Goal: Information Seeking & Learning: Check status

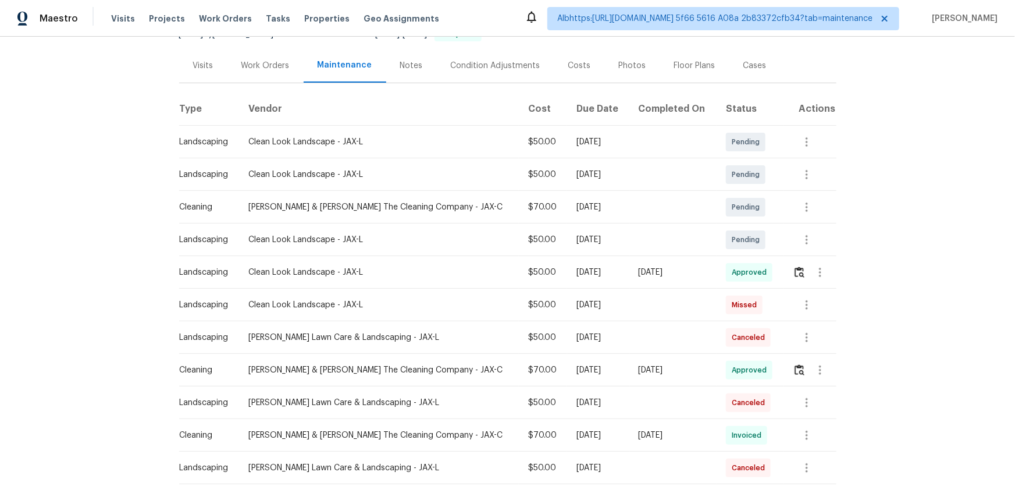
scroll to position [158, 0]
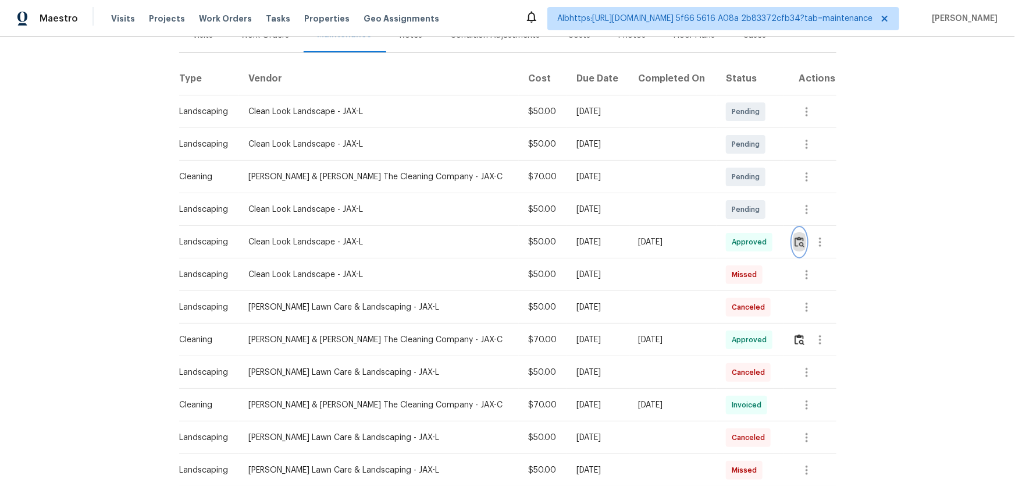
click at [796, 236] on img "button" at bounding box center [799, 241] width 10 height 11
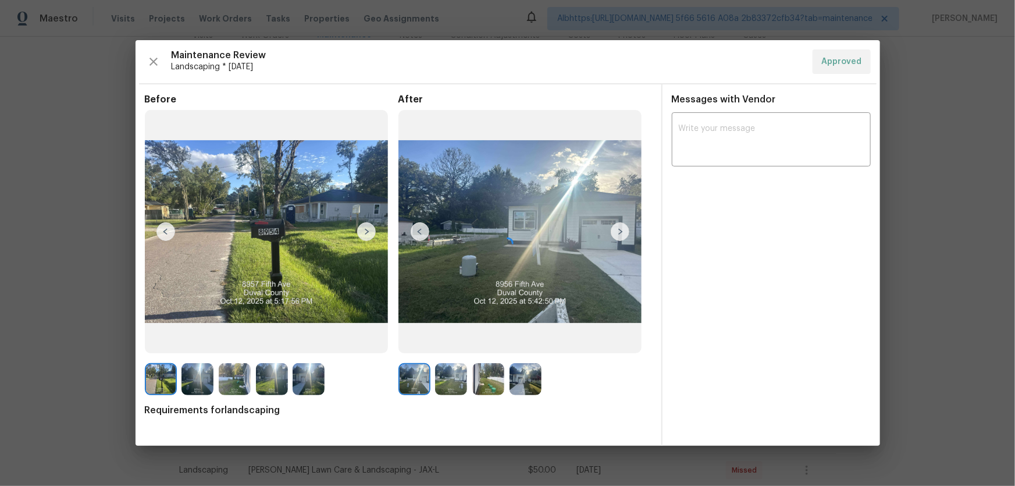
click at [879, 222] on div at bounding box center [507, 242] width 744 height 405
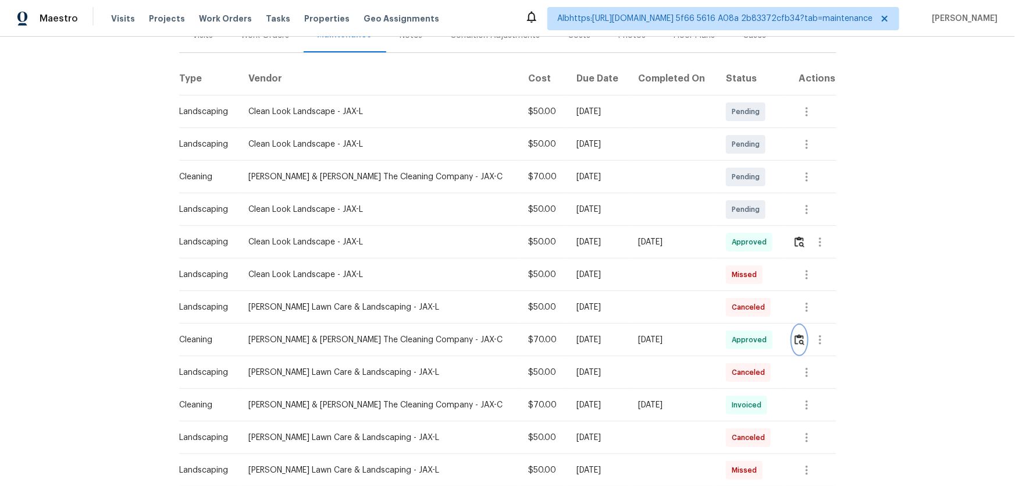
click at [794, 337] on img "button" at bounding box center [799, 339] width 10 height 11
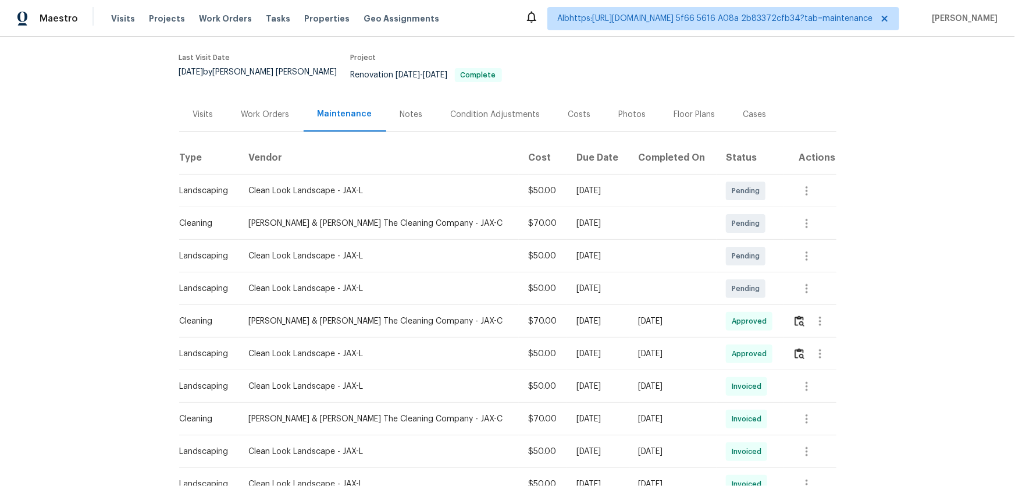
scroll to position [105, 0]
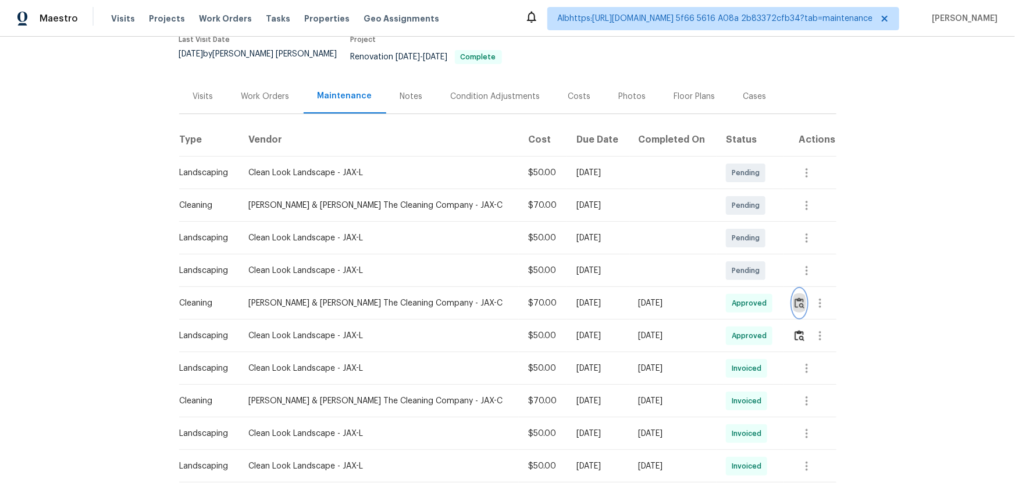
click at [797, 297] on img "button" at bounding box center [799, 302] width 10 height 11
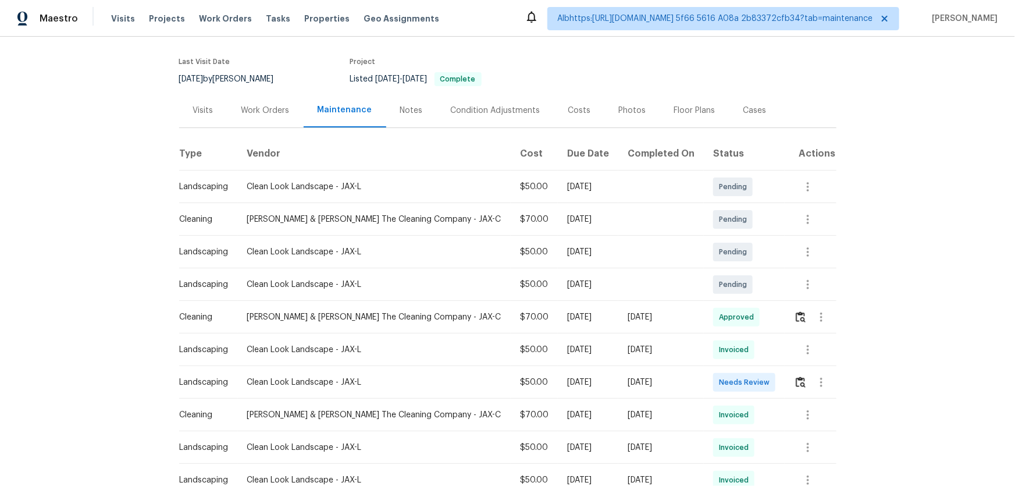
scroll to position [158, 0]
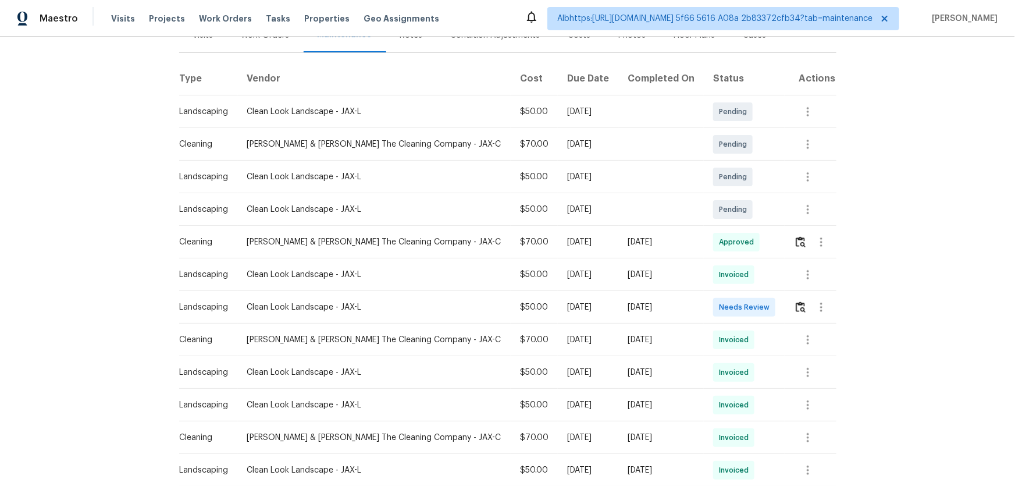
click at [526, 245] on tr "Cleaning Montalvo & Sangalang The Cleaning Company - JAX-C $70.00 Mon, Oct 06 2…" at bounding box center [507, 242] width 657 height 33
click at [796, 238] on img "button" at bounding box center [801, 241] width 10 height 11
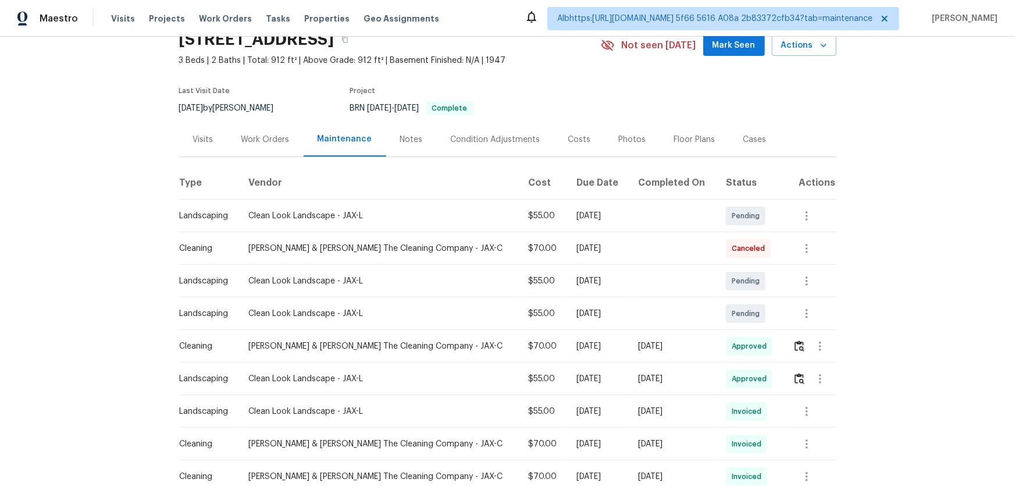
scroll to position [158, 0]
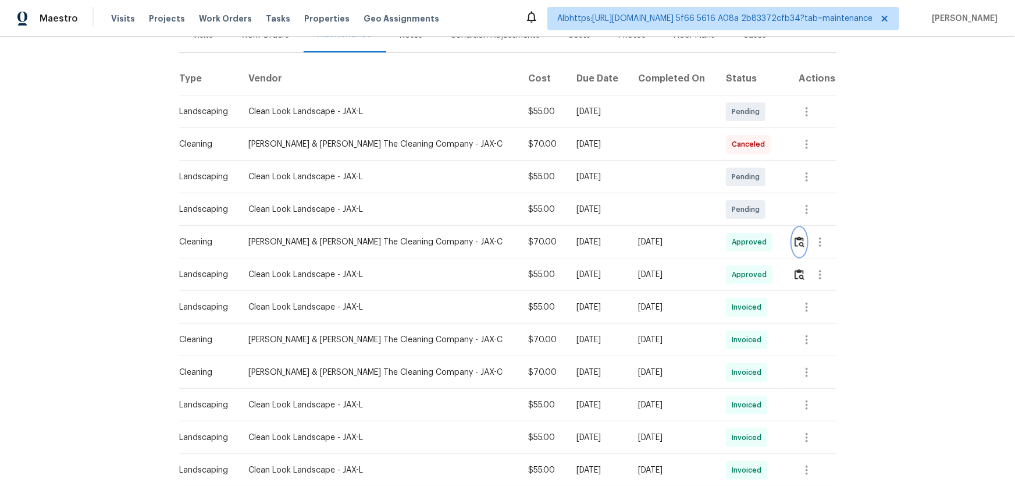
click at [794, 243] on img "button" at bounding box center [799, 241] width 10 height 11
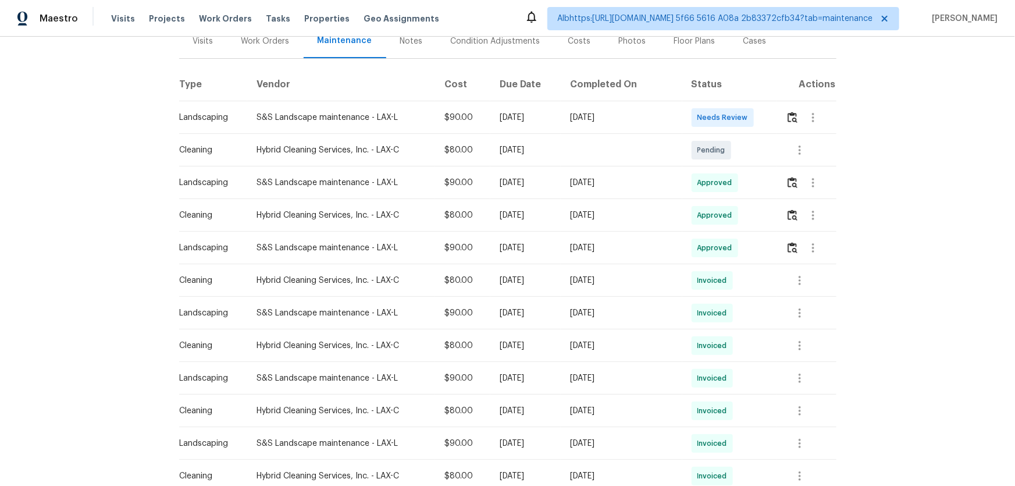
scroll to position [158, 0]
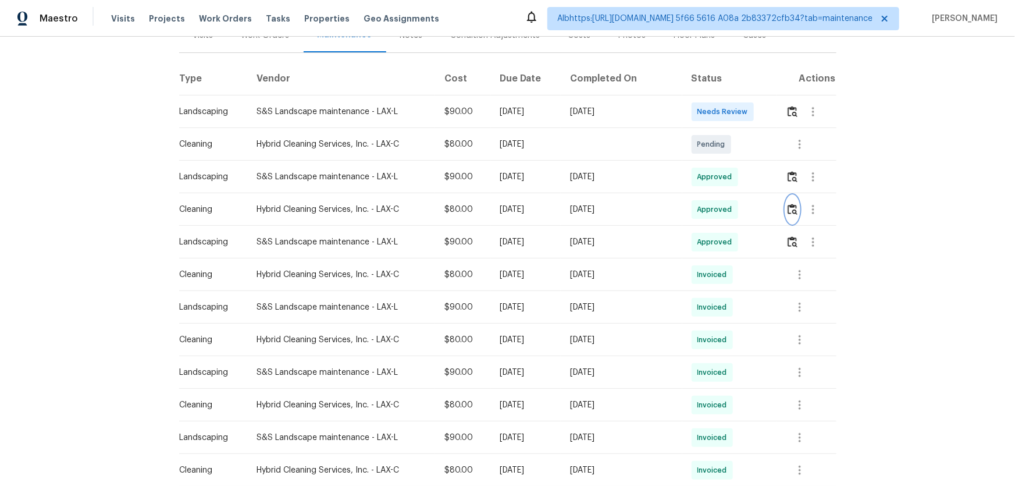
click at [791, 205] on img "button" at bounding box center [792, 209] width 10 height 11
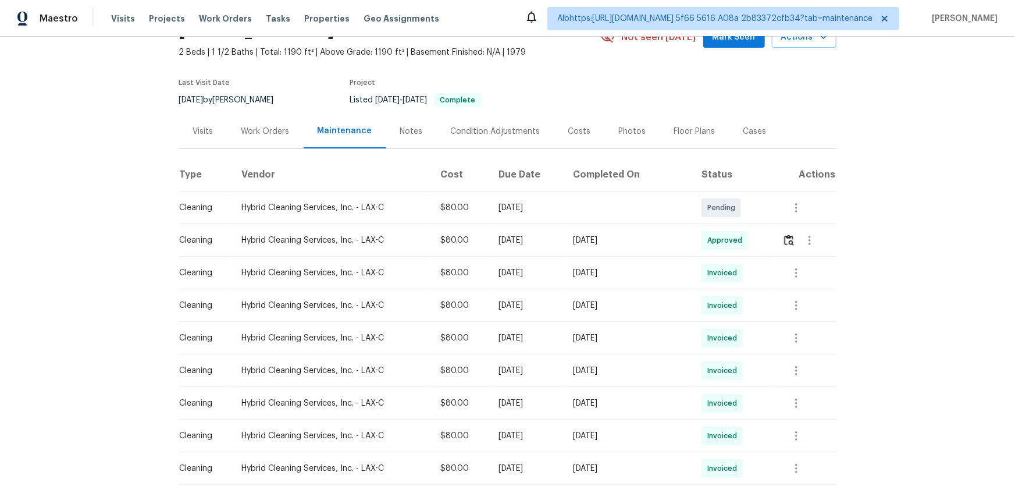
scroll to position [158, 0]
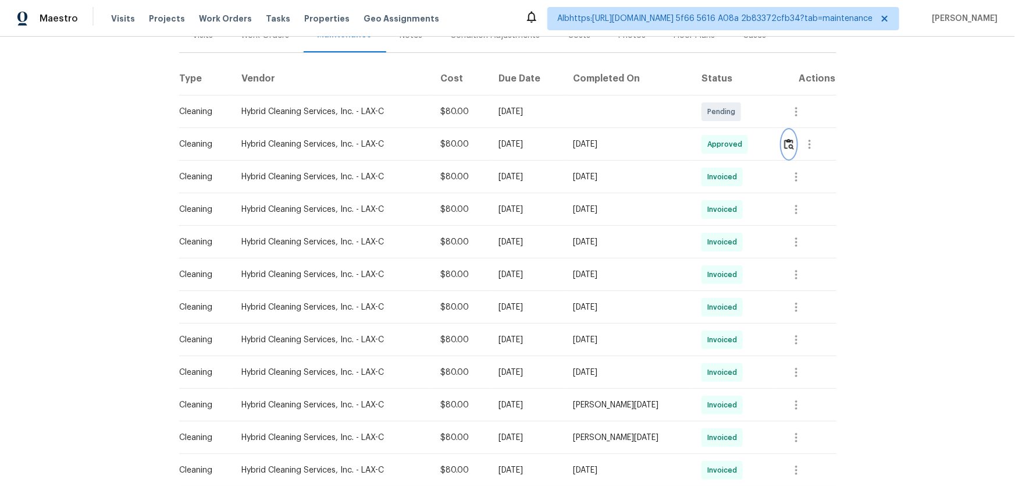
click at [787, 142] on img "button" at bounding box center [789, 143] width 10 height 11
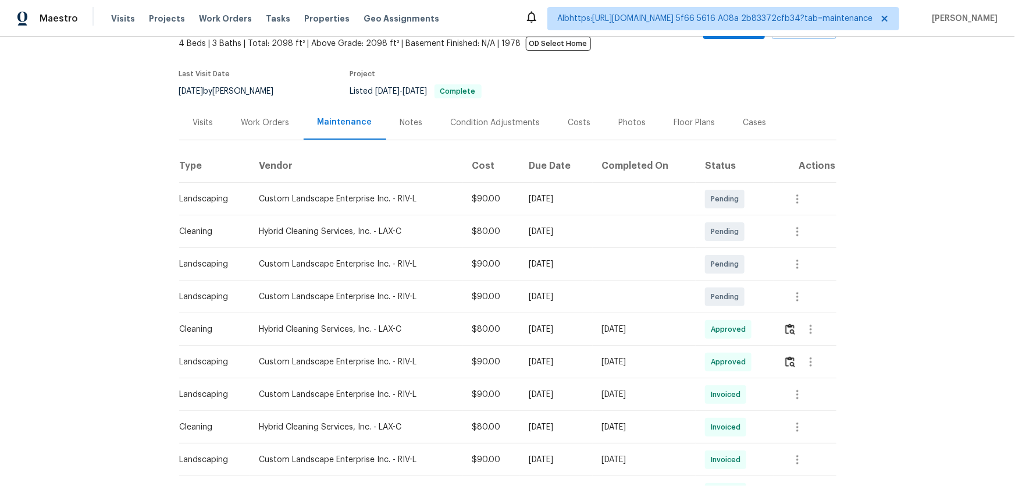
scroll to position [158, 0]
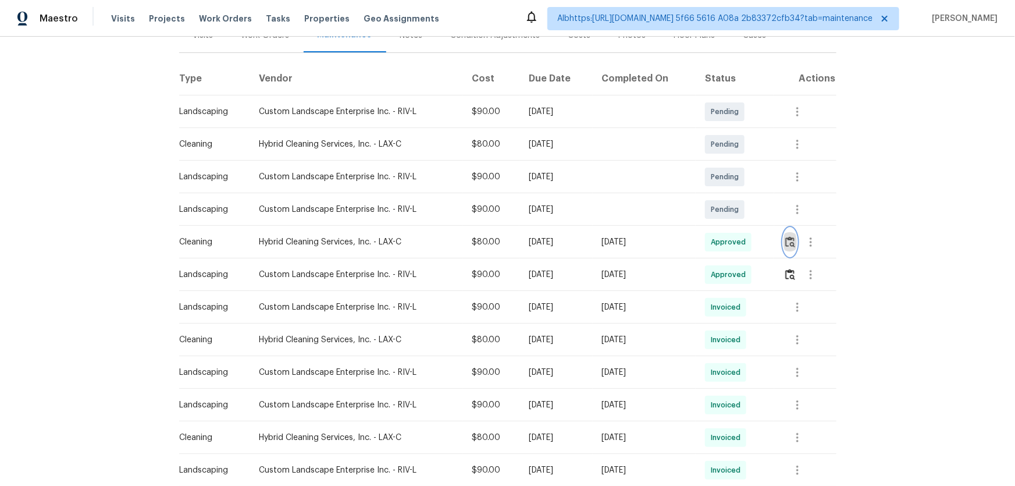
click at [794, 247] on button "button" at bounding box center [789, 242] width 13 height 28
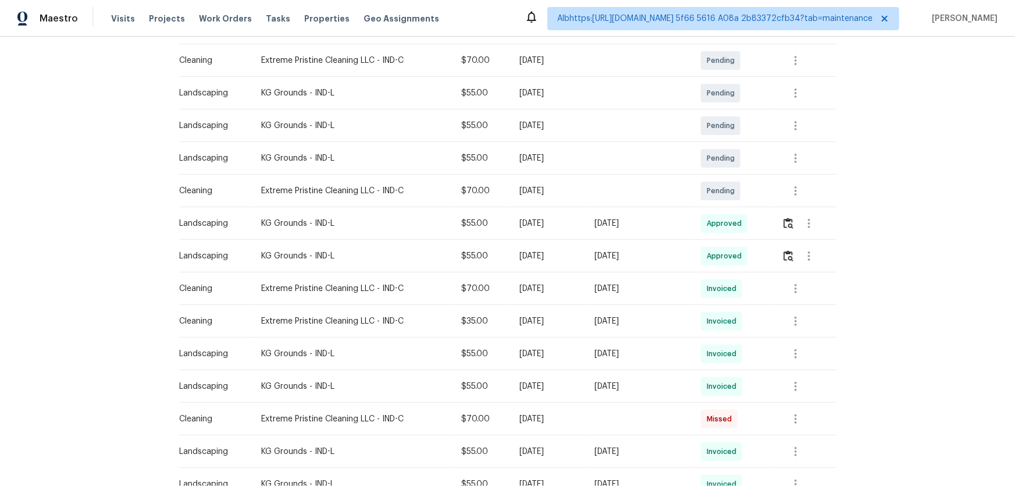
scroll to position [211, 0]
click at [778, 217] on td at bounding box center [803, 221] width 63 height 33
click at [785, 221] on img "button" at bounding box center [788, 221] width 10 height 11
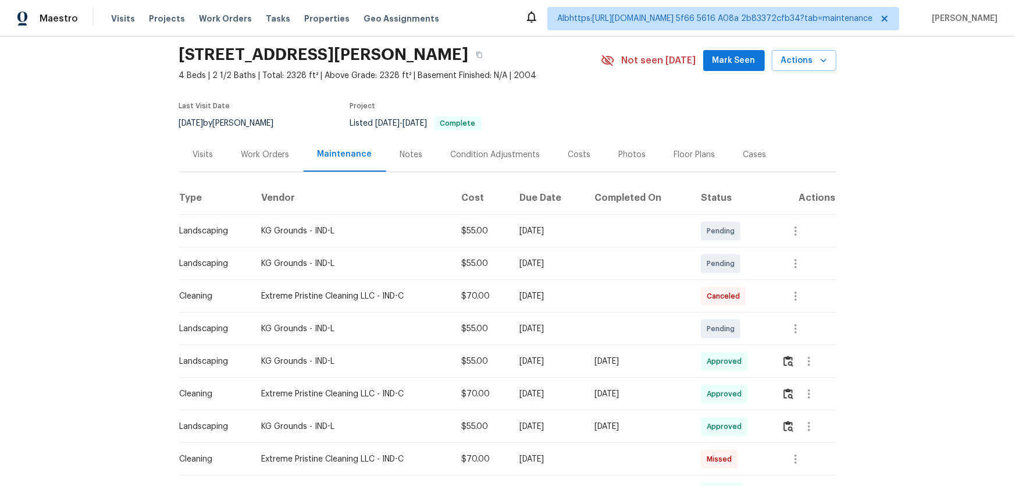
scroll to position [105, 0]
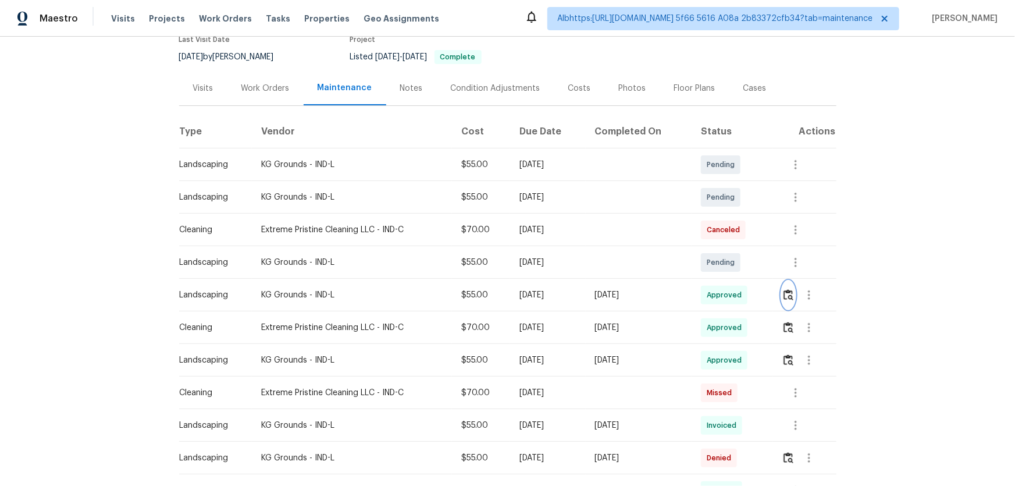
click at [787, 294] on img "button" at bounding box center [788, 294] width 10 height 11
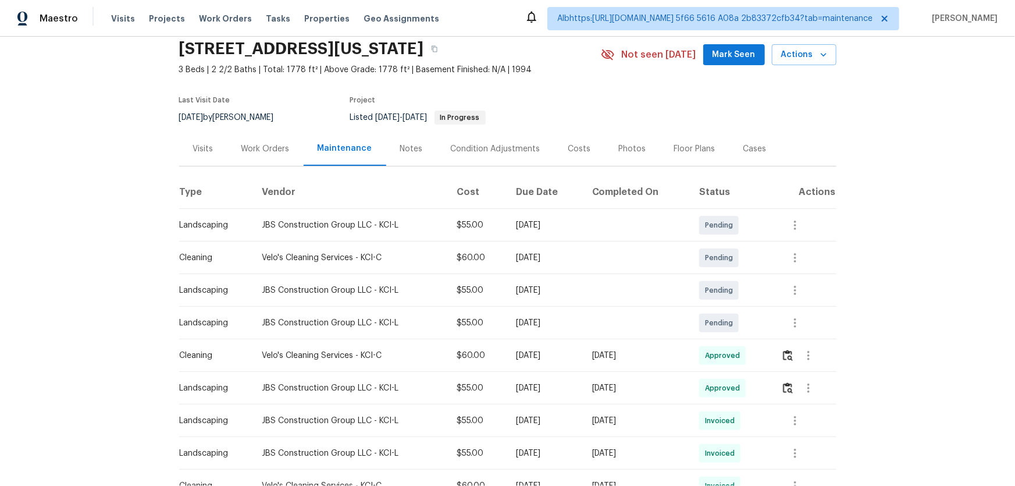
scroll to position [105, 0]
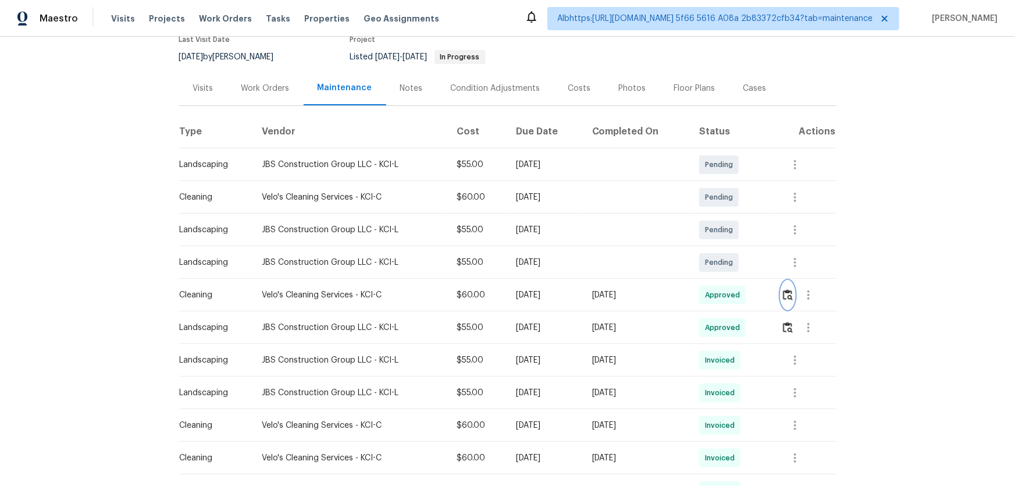
click at [785, 297] on img "button" at bounding box center [788, 294] width 10 height 11
click at [785, 327] on img "button" at bounding box center [788, 327] width 10 height 11
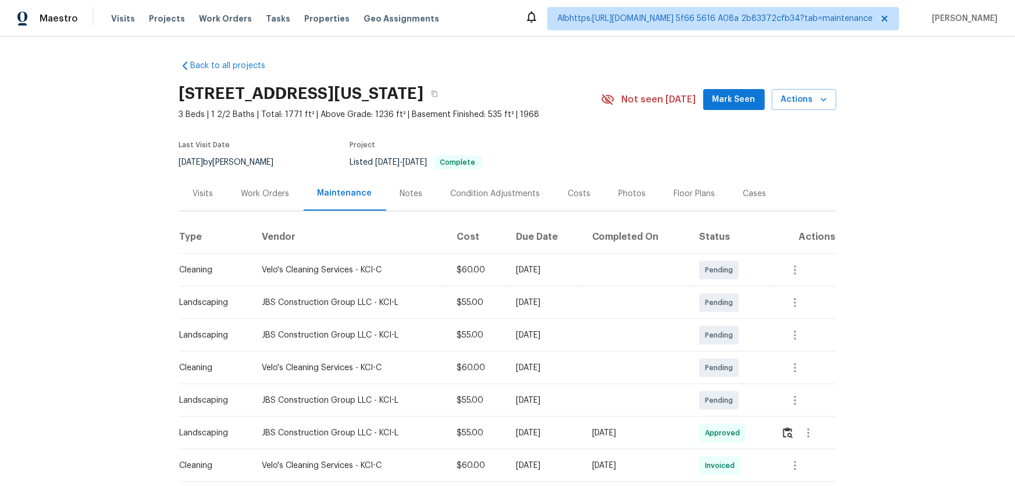
scroll to position [264, 0]
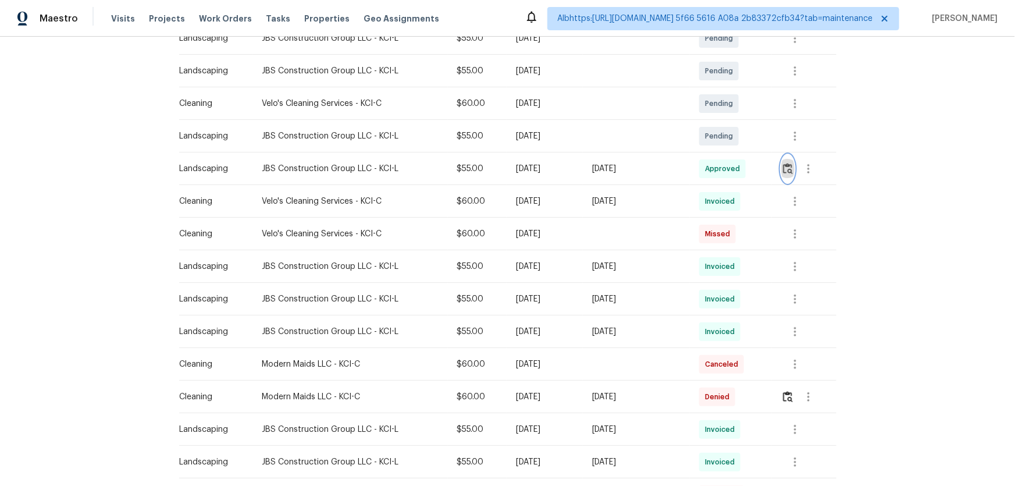
click at [789, 173] on img "button" at bounding box center [788, 168] width 10 height 11
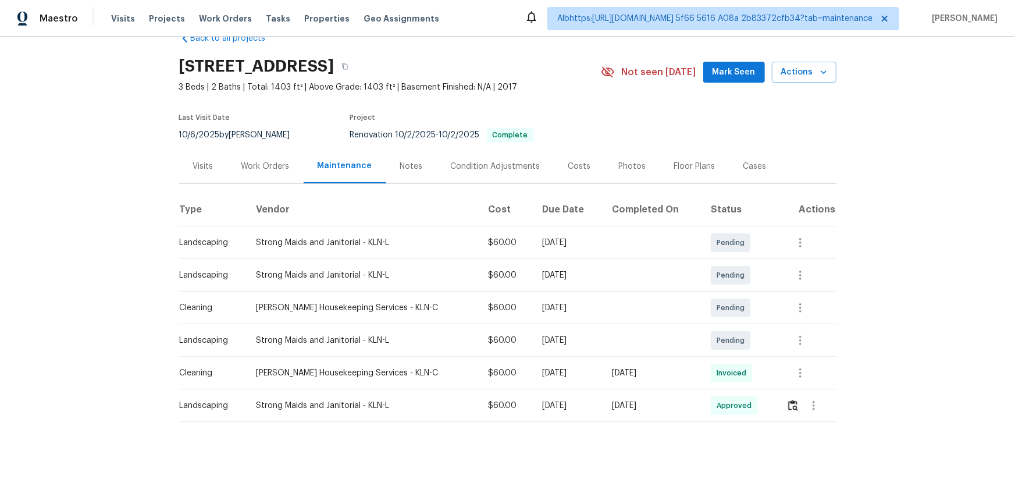
scroll to position [41, 0]
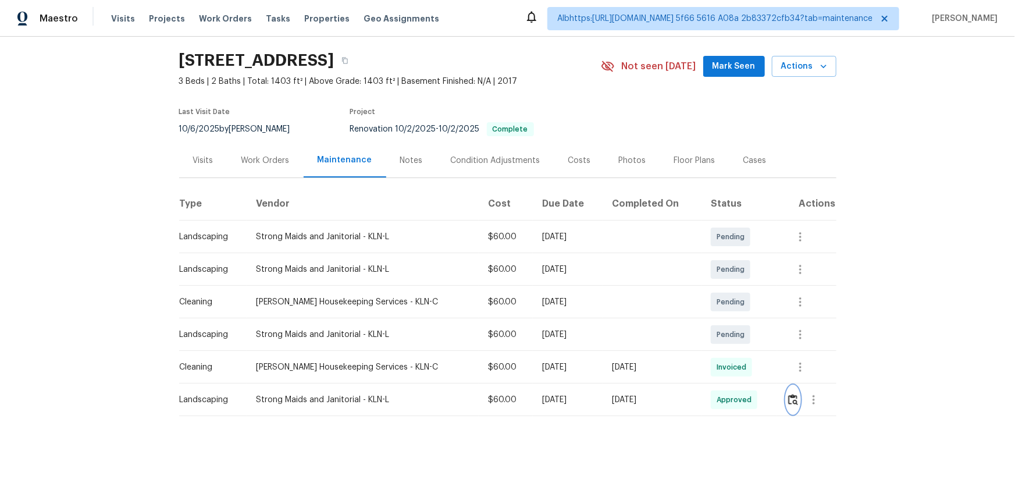
click at [788, 394] on img "button" at bounding box center [793, 399] width 10 height 11
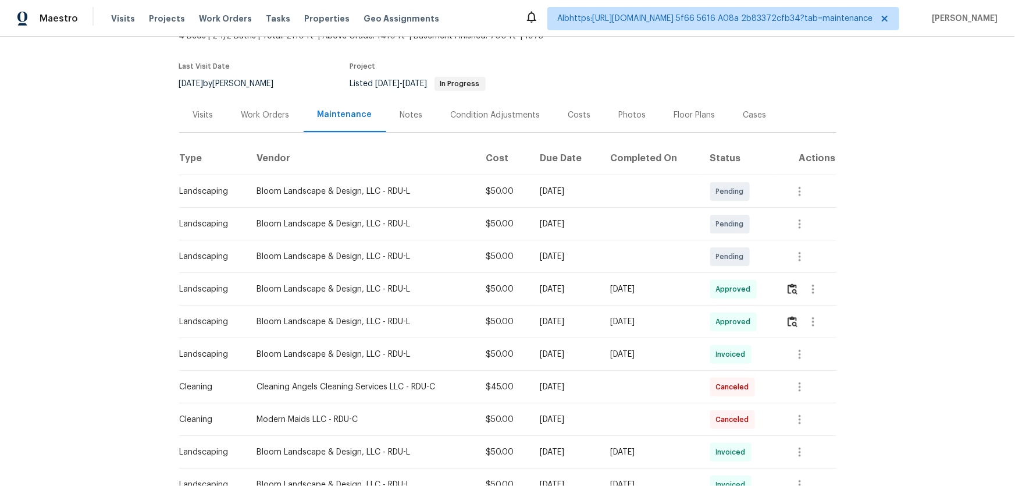
scroll to position [211, 0]
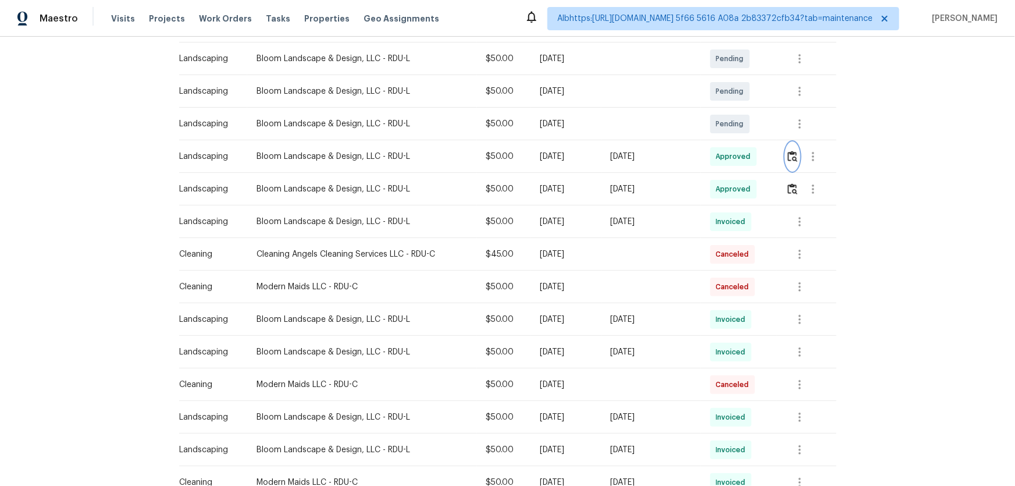
click at [787, 161] on img "button" at bounding box center [792, 156] width 10 height 11
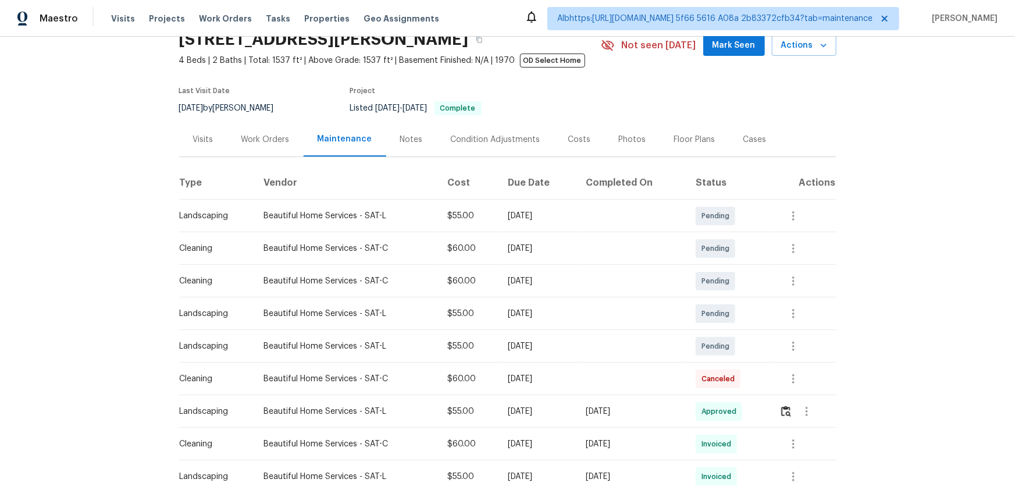
scroll to position [158, 0]
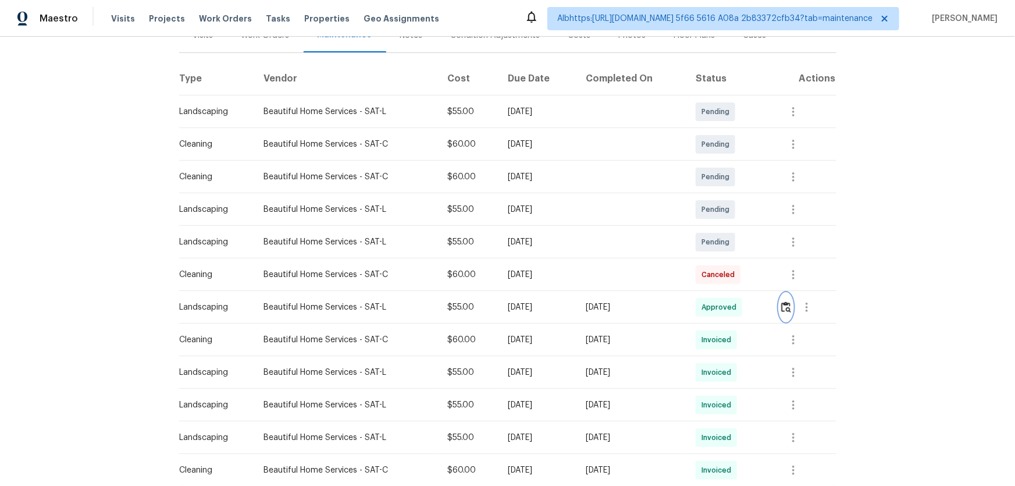
click at [787, 306] on img "button" at bounding box center [786, 306] width 10 height 11
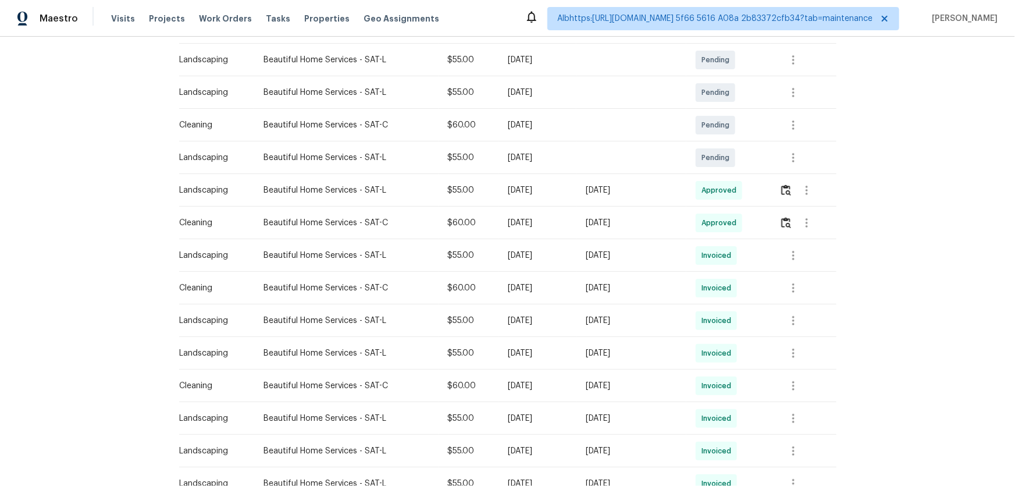
scroll to position [211, 0]
click at [782, 191] on img "button" at bounding box center [786, 188] width 10 height 11
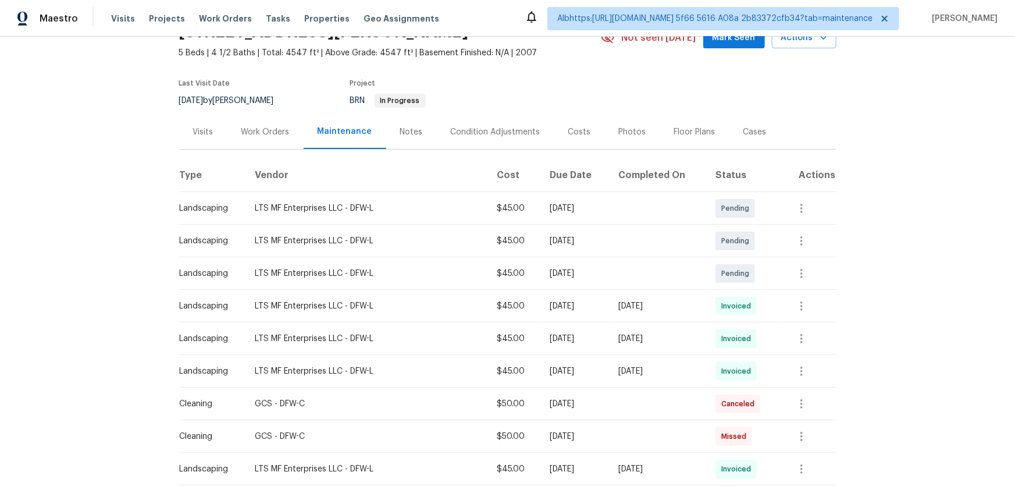
scroll to position [158, 0]
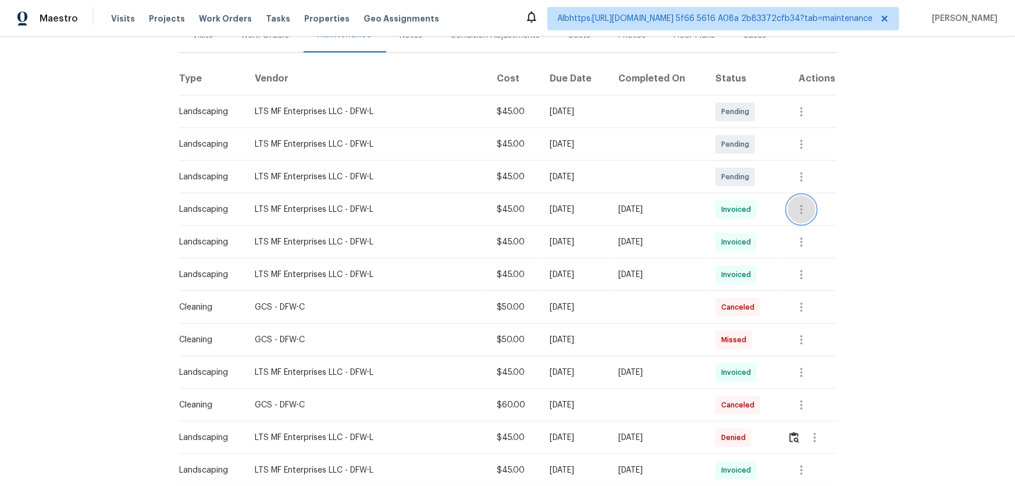
click at [797, 205] on icon "button" at bounding box center [801, 209] width 14 height 14
click at [820, 227] on li "View details" at bounding box center [826, 227] width 81 height 19
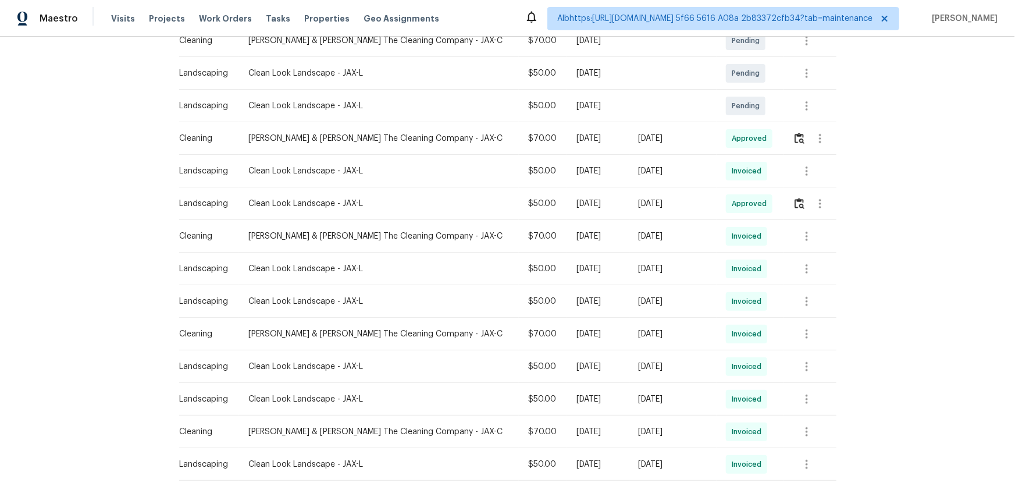
scroll to position [264, 0]
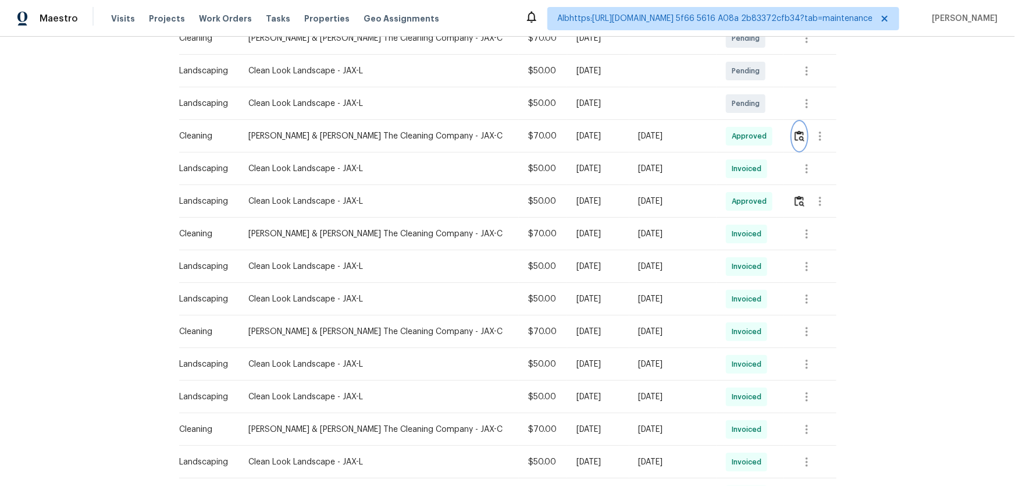
click at [794, 140] on img "button" at bounding box center [799, 135] width 10 height 11
click at [804, 174] on icon "button" at bounding box center [807, 169] width 14 height 14
click at [811, 186] on li "View details" at bounding box center [827, 186] width 81 height 19
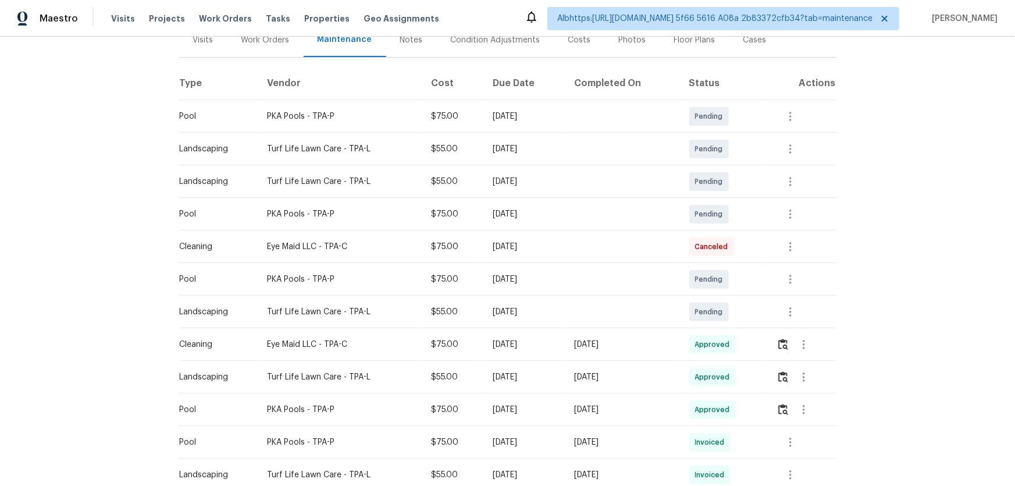
scroll to position [264, 0]
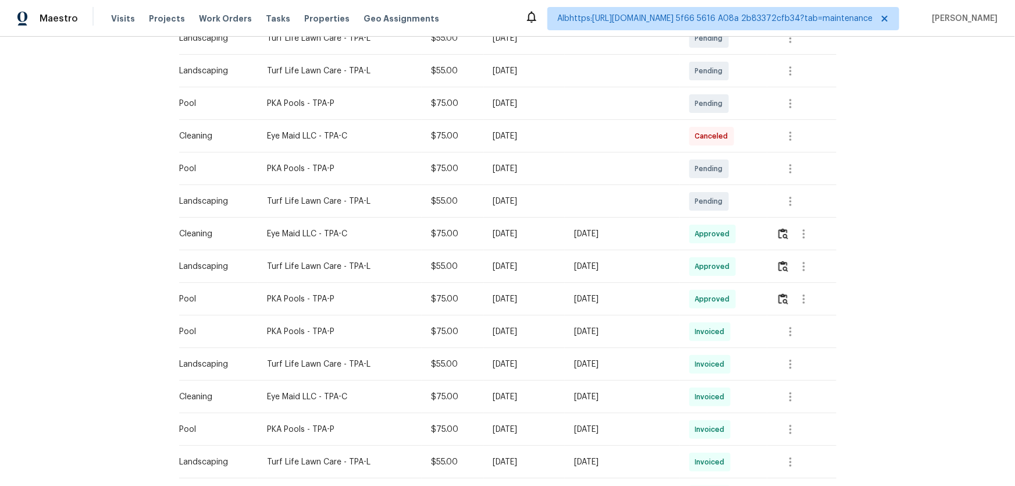
drag, startPoint x: 636, startPoint y: 234, endPoint x: 494, endPoint y: 241, distance: 142.1
click at [538, 233] on tr "Cleaning Eye Maid LLC - TPA-C $75.00 Mon, Oct 06 2025 Sun, Oct 12 2025 Approved" at bounding box center [507, 233] width 657 height 33
click at [789, 274] on div at bounding box center [805, 266] width 59 height 28
click at [783, 266] on img "button" at bounding box center [783, 266] width 10 height 11
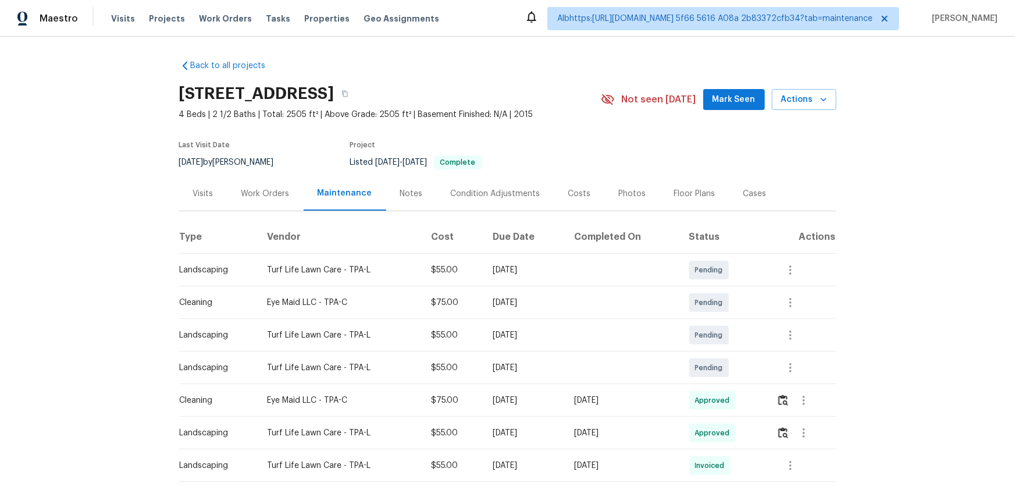
scroll to position [211, 0]
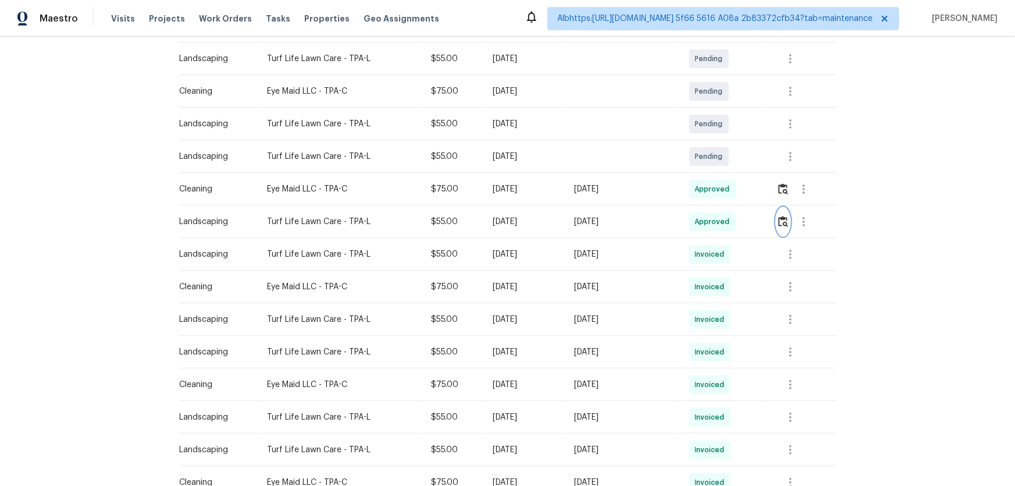
click at [781, 222] on img "button" at bounding box center [783, 221] width 10 height 11
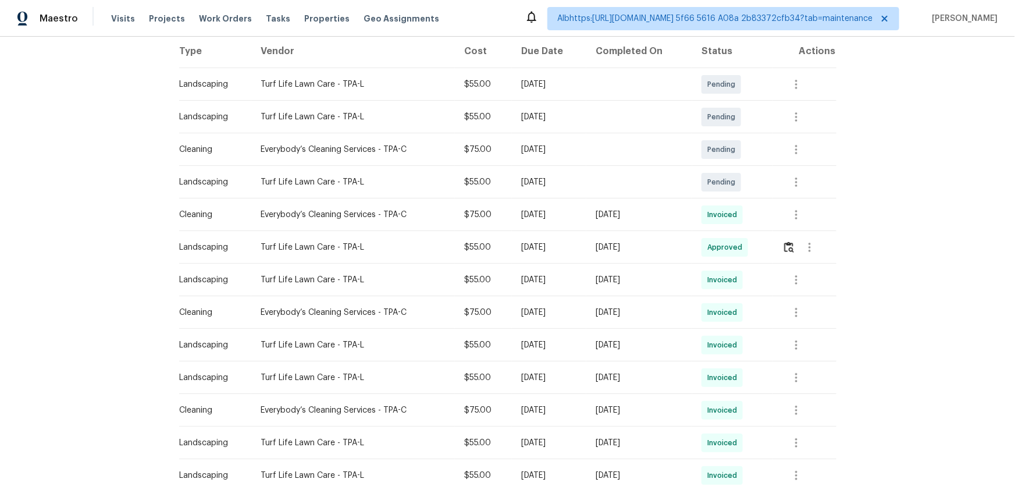
scroll to position [211, 0]
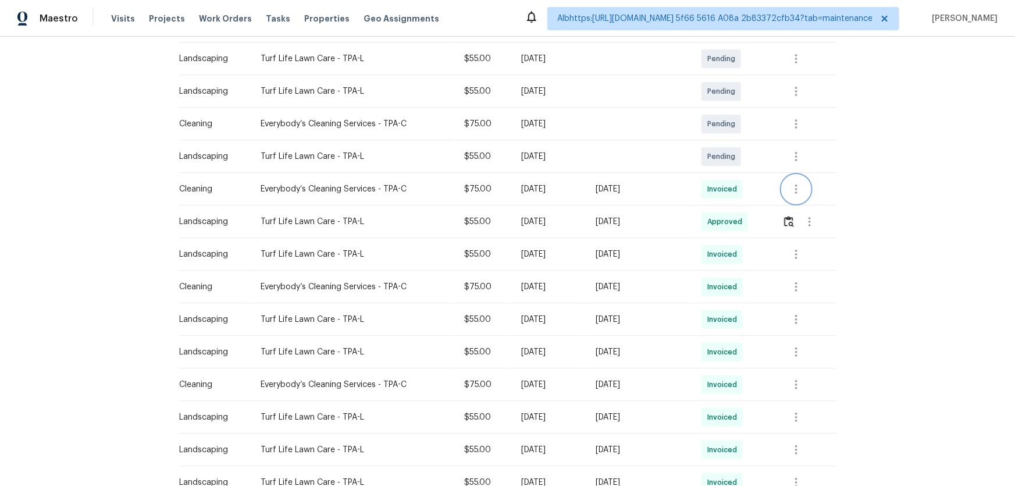
click at [801, 190] on icon "button" at bounding box center [796, 189] width 14 height 14
click at [920, 173] on div at bounding box center [507, 243] width 1015 height 486
click at [780, 224] on td at bounding box center [804, 221] width 63 height 33
click at [785, 221] on img "button" at bounding box center [789, 221] width 10 height 11
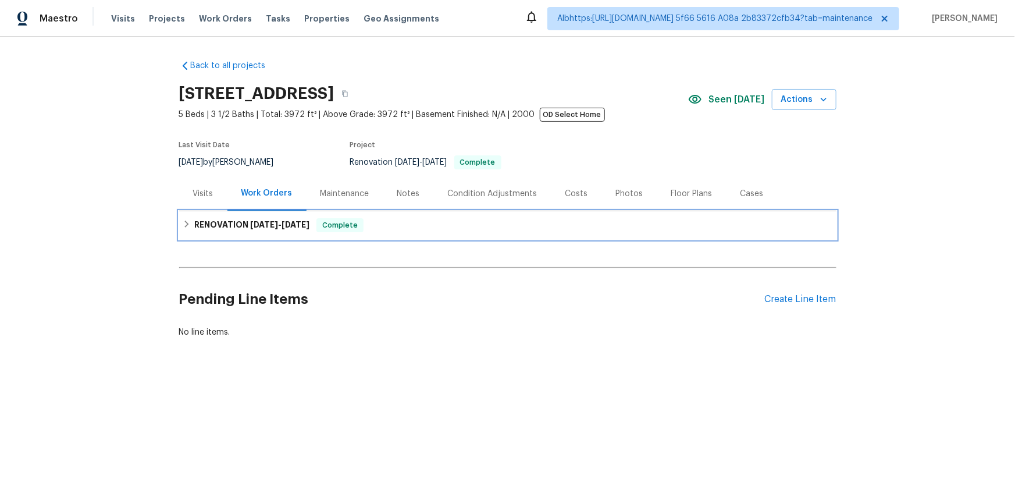
click at [223, 238] on div "RENOVATION [DATE] - [DATE] Complete" at bounding box center [507, 225] width 657 height 28
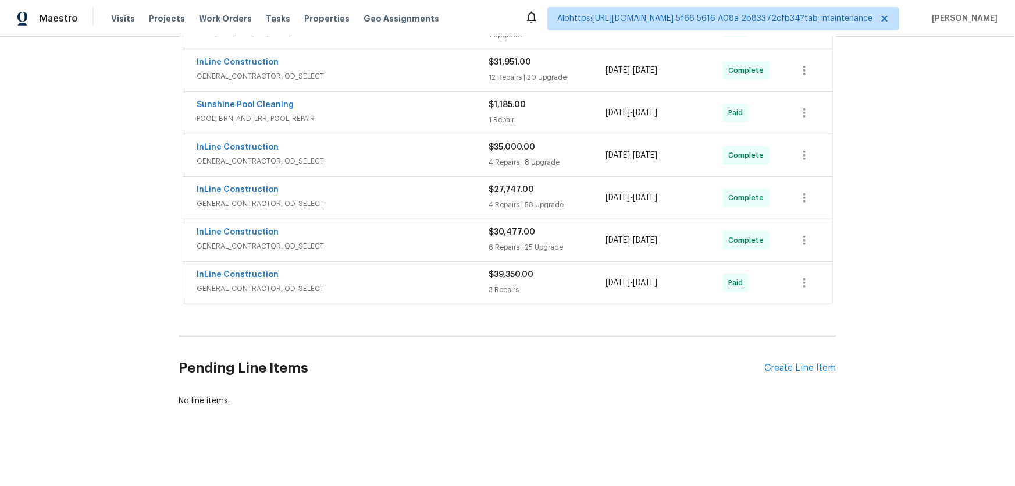
scroll to position [259, 0]
click at [123, 261] on div "Back to all projects [STREET_ADDRESS] 5 Beds | 3 1/2 Baths | Total: 3972 ft² | …" at bounding box center [507, 261] width 1015 height 449
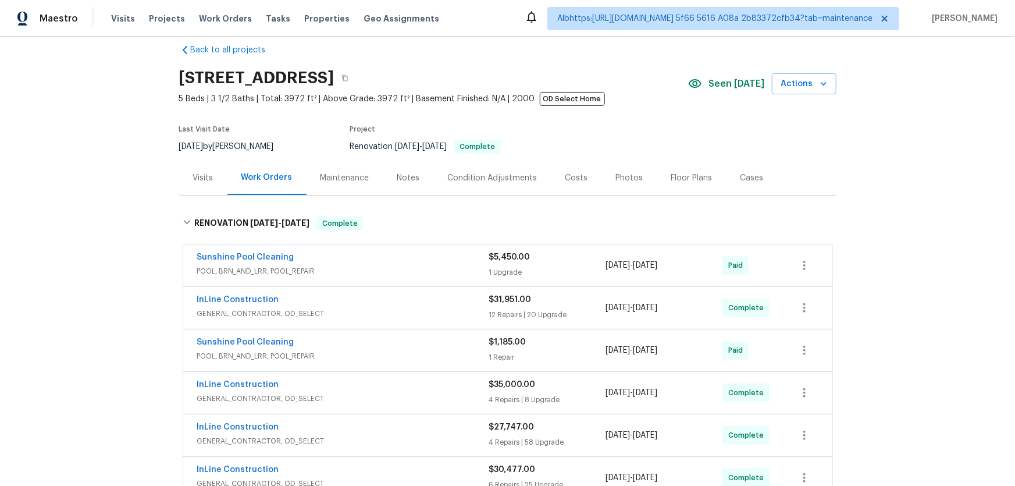
click at [110, 261] on div "Back to all projects 2609 Windsorgate Ln, Orlando, FL 32828 5 Beds | 3 1/2 Bath…" at bounding box center [507, 261] width 1015 height 449
click at [106, 300] on div "Back to all projects 2609 Windsorgate Ln, Orlando, FL 32828 5 Beds | 3 1/2 Bath…" at bounding box center [507, 261] width 1015 height 449
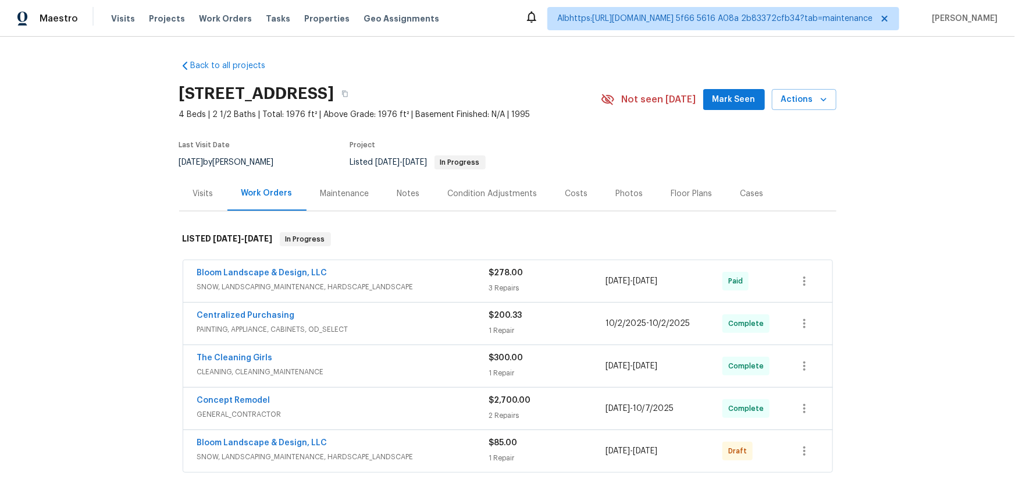
click at [112, 273] on div "Back to all projects 104 Deerwalk Ct, Cary, NC 27513 4 Beds | 2 1/2 Baths | Tot…" at bounding box center [507, 261] width 1015 height 449
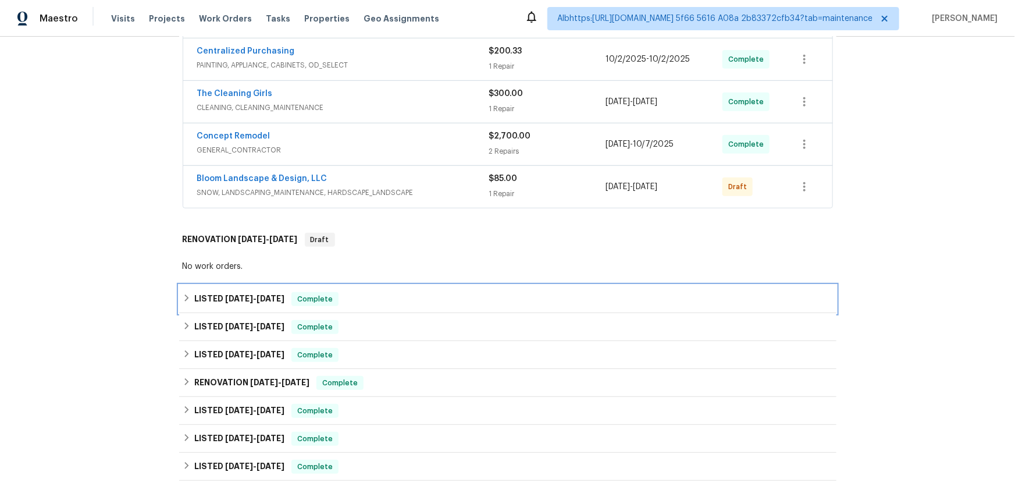
click at [236, 304] on h6 "LISTED 9/2/25 - 9/5/25" at bounding box center [239, 299] width 90 height 14
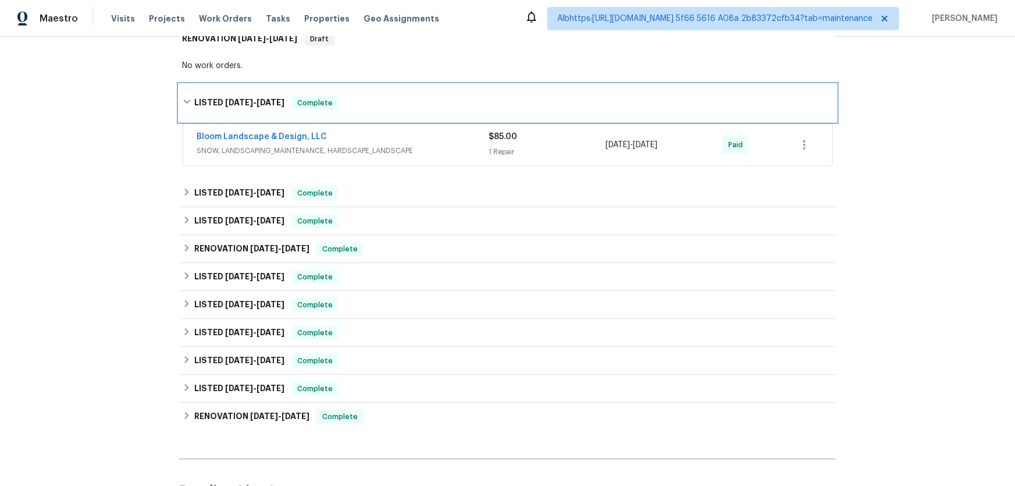
scroll to position [476, 0]
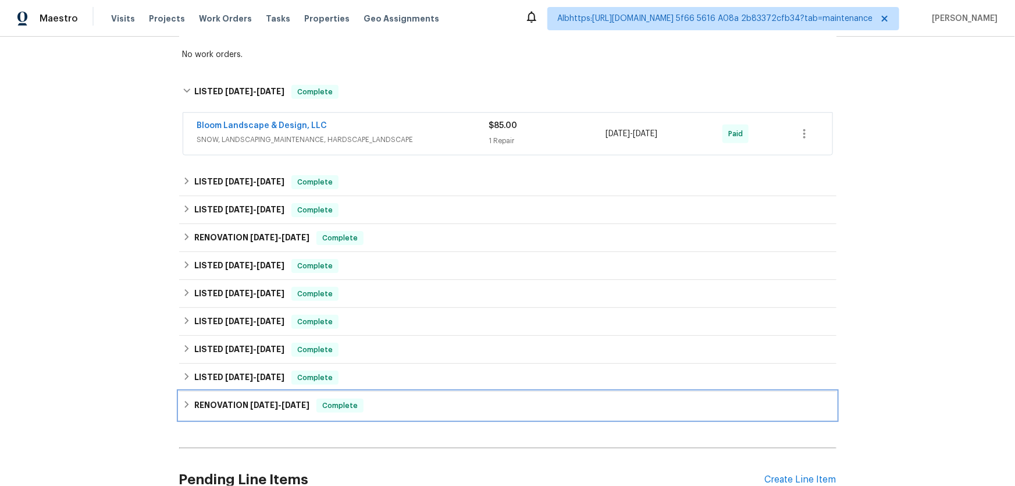
click at [222, 410] on h6 "RENOVATION 9/10/24 - 9/26/24" at bounding box center [251, 405] width 115 height 14
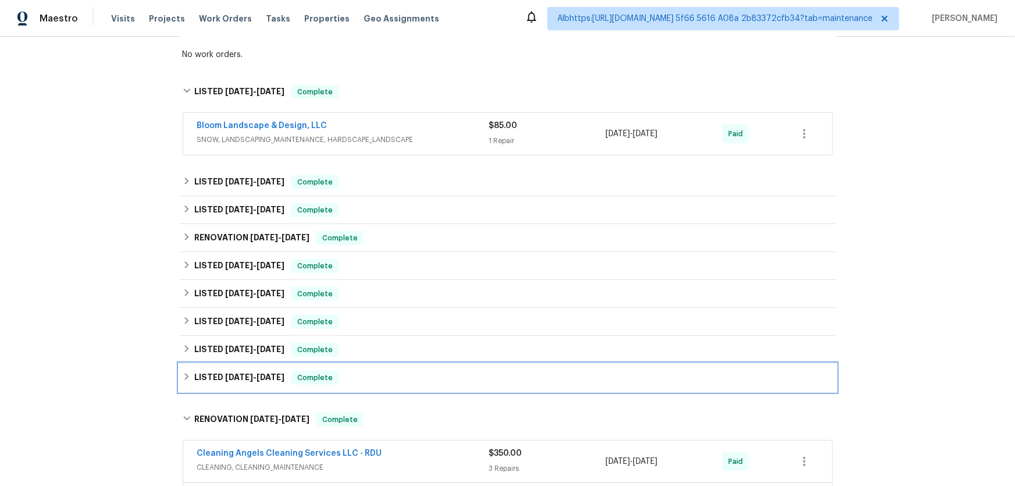
click at [225, 376] on span "10/1/24" at bounding box center [239, 377] width 28 height 8
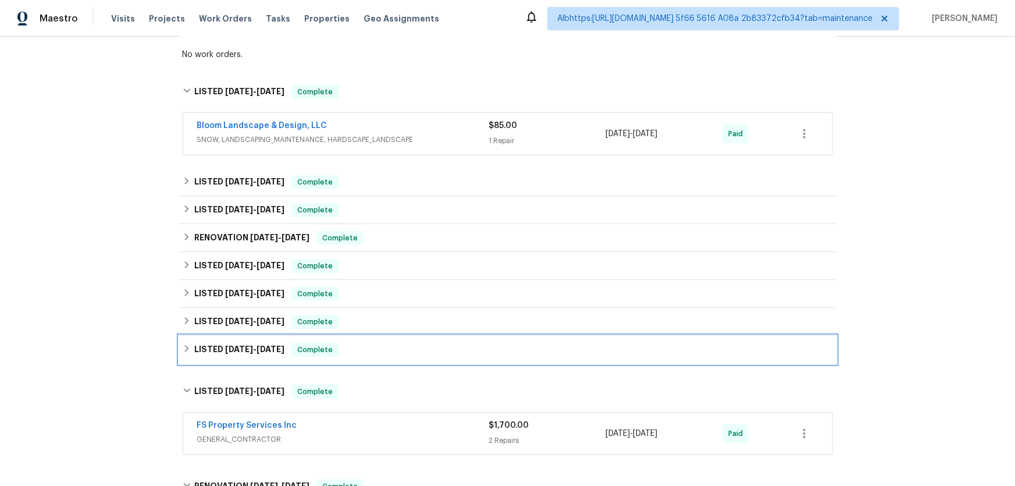
click at [234, 345] on span "10/7/24" at bounding box center [239, 349] width 28 height 8
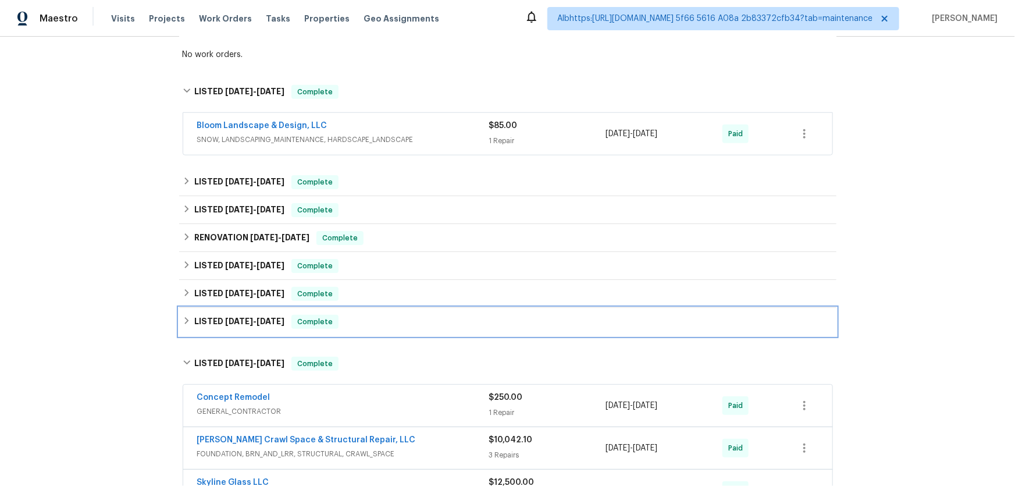
drag, startPoint x: 241, startPoint y: 318, endPoint x: 244, endPoint y: 298, distance: 20.6
click at [241, 318] on span "5/7/25" at bounding box center [239, 321] width 28 height 8
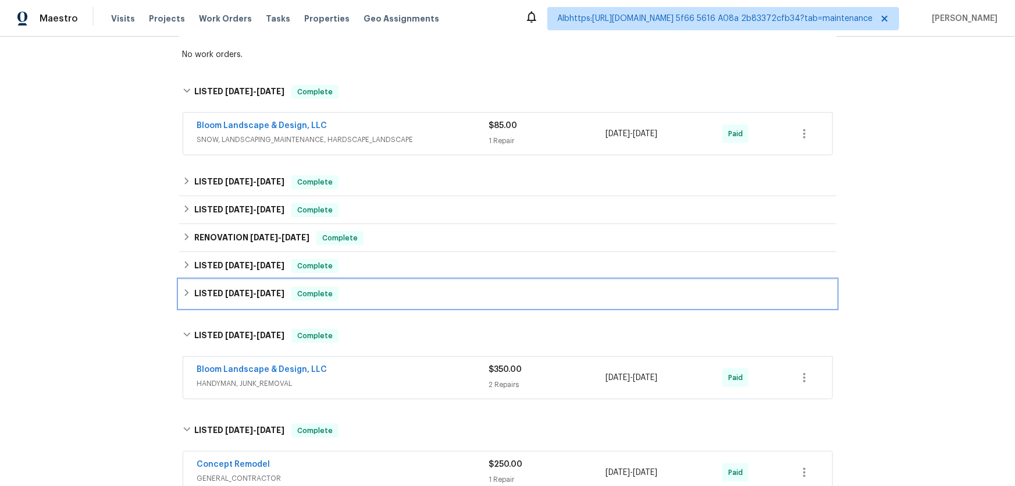
drag, startPoint x: 244, startPoint y: 298, endPoint x: 244, endPoint y: 286, distance: 11.6
click at [244, 296] on h6 "LISTED 5/30/25 - 6/1/25" at bounding box center [239, 294] width 90 height 14
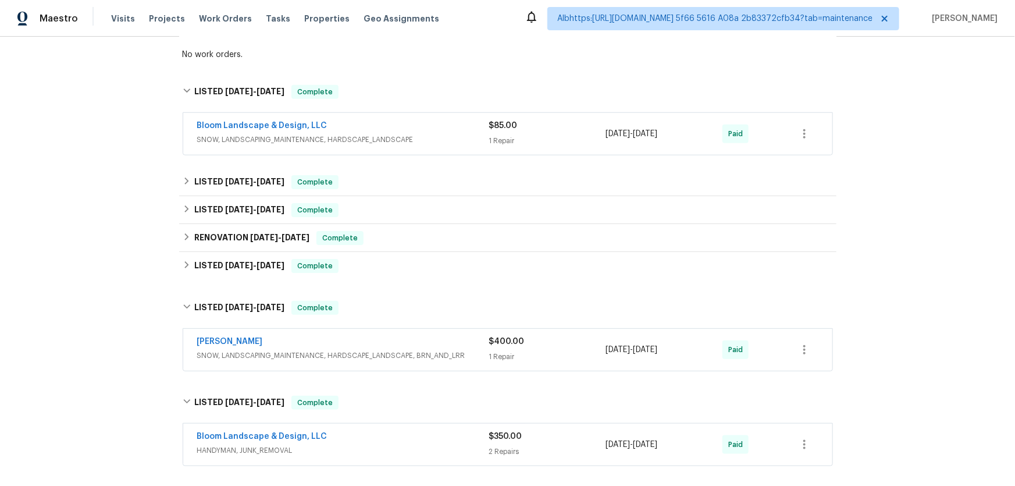
drag, startPoint x: 244, startPoint y: 286, endPoint x: 247, endPoint y: 266, distance: 20.5
click at [244, 286] on div "Back to all projects 104 Deerwalk Ct, Cary, NC 27513 4 Beds | 2 1/2 Baths | Tot…" at bounding box center [507, 430] width 657 height 1711
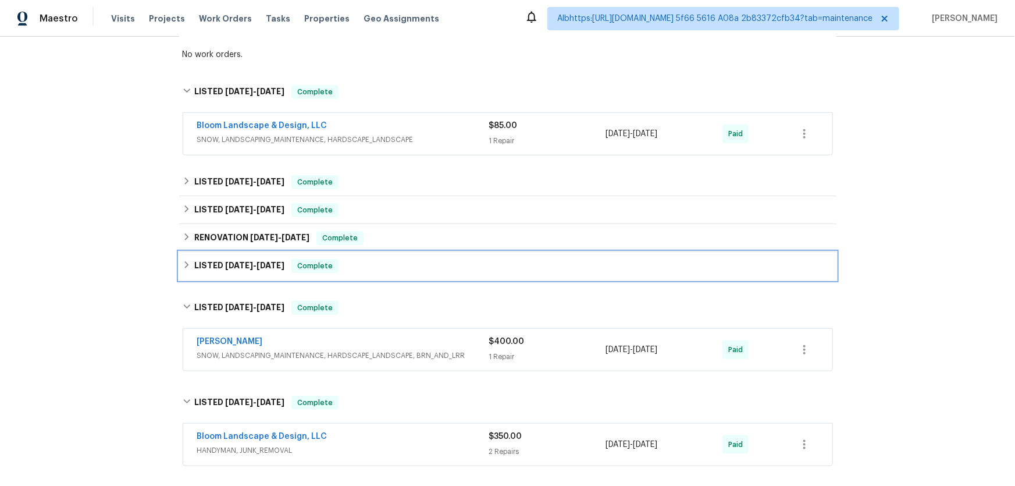
click at [247, 264] on span "6/11/25" at bounding box center [239, 265] width 28 height 8
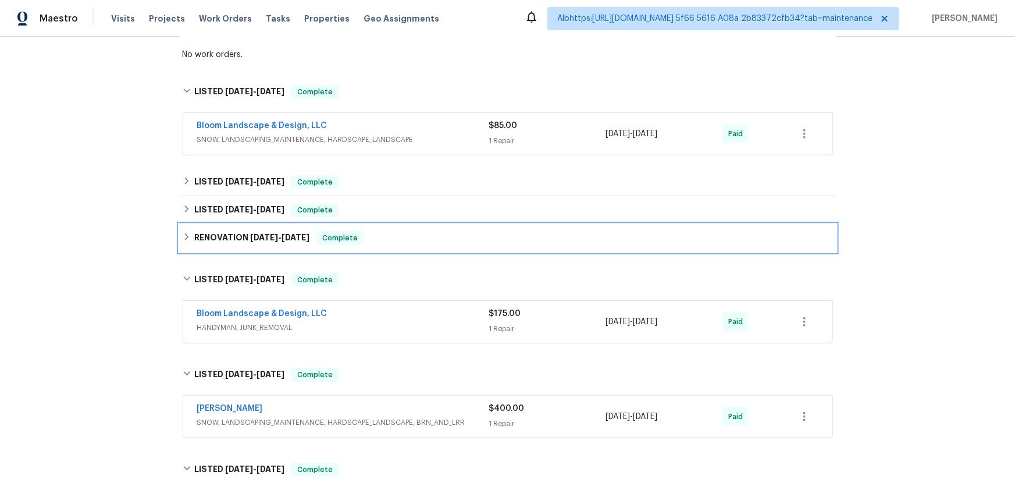
drag, startPoint x: 251, startPoint y: 244, endPoint x: 254, endPoint y: 230, distance: 14.4
click at [251, 244] on h6 "RENOVATION 6/26/25 - 9/12/25" at bounding box center [251, 238] width 115 height 14
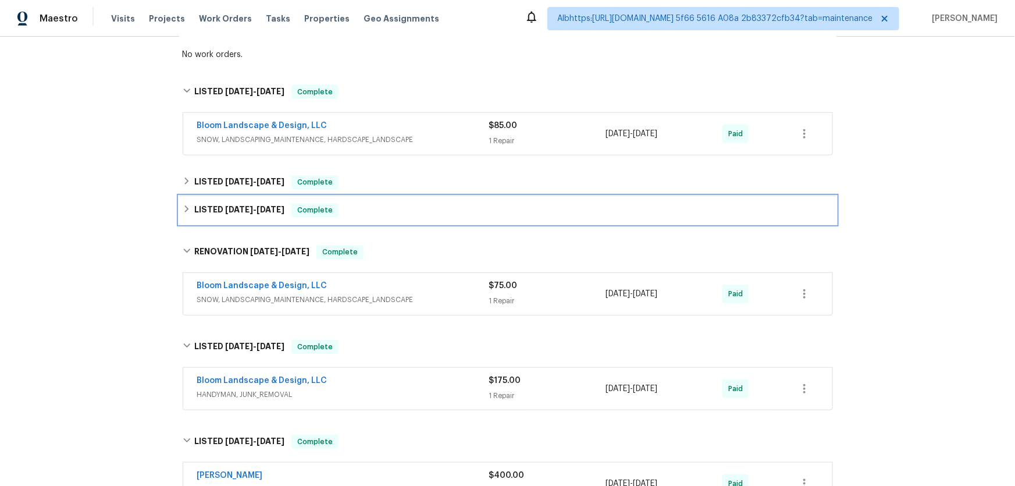
click at [254, 215] on h6 "LISTED 6/26/25 - 7/7/25" at bounding box center [239, 210] width 90 height 14
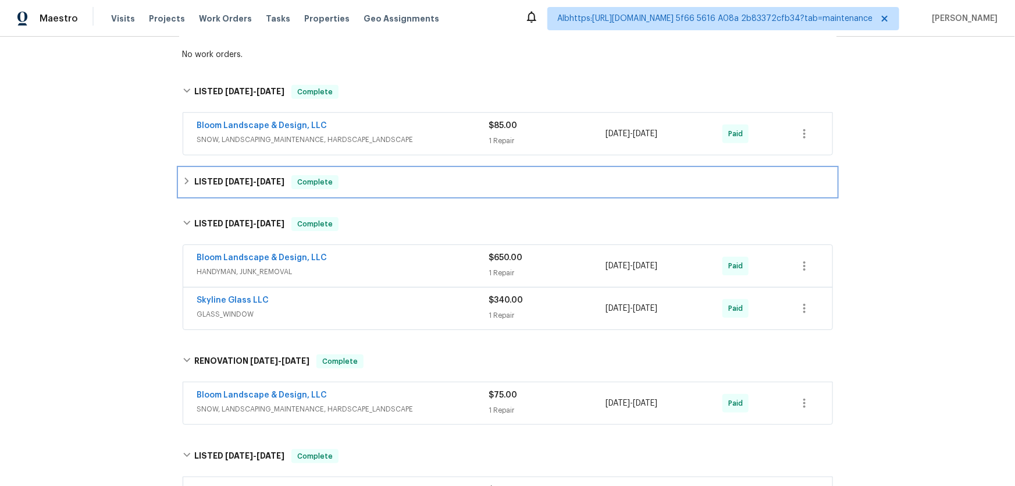
click at [255, 192] on div "LISTED 6/26/25 - 6/30/25 Complete" at bounding box center [507, 182] width 657 height 28
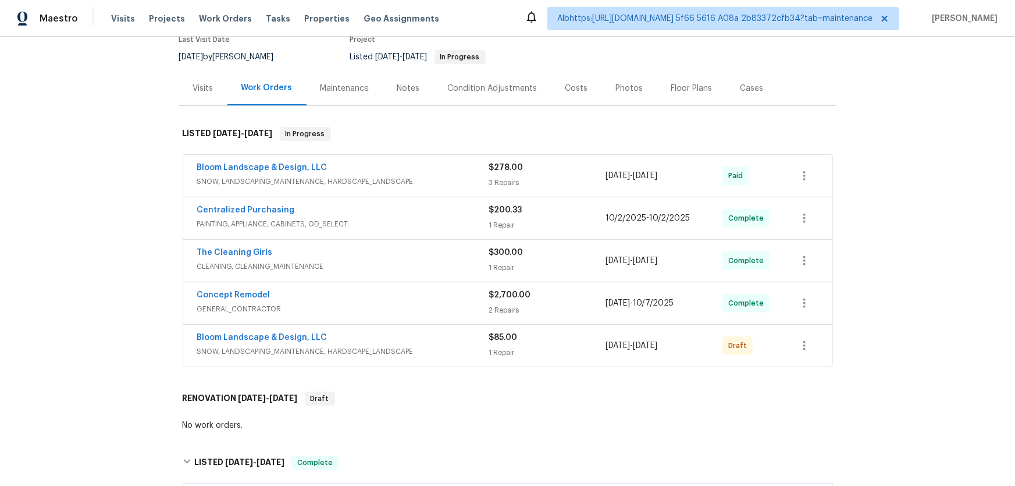
scroll to position [0, 0]
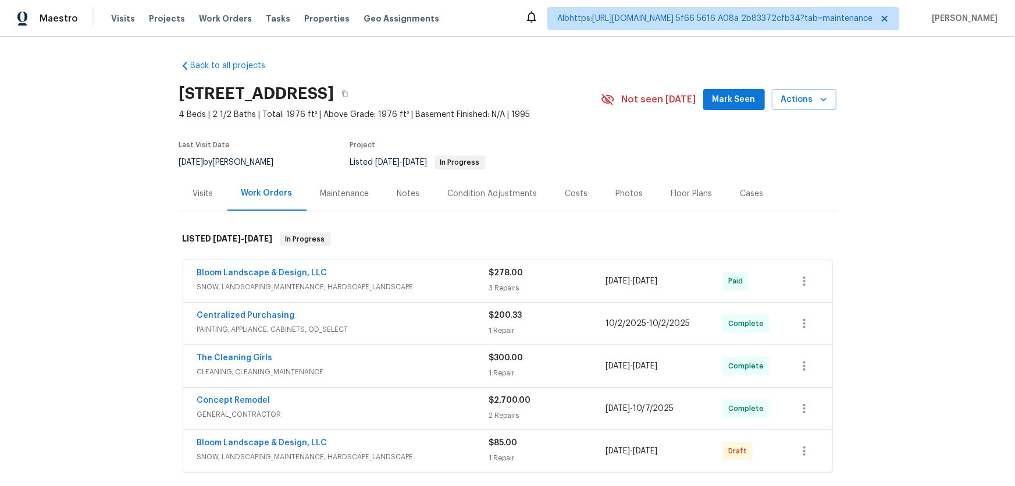
click at [139, 301] on div "Back to all projects 104 Deerwalk Ct, Cary, NC 27513 4 Beds | 2 1/2 Baths | Tot…" at bounding box center [507, 261] width 1015 height 449
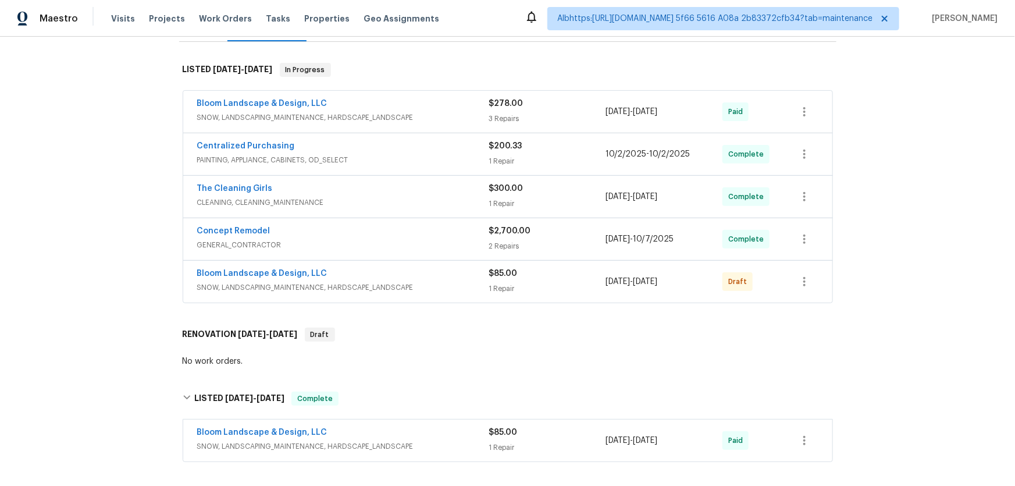
scroll to position [170, 0]
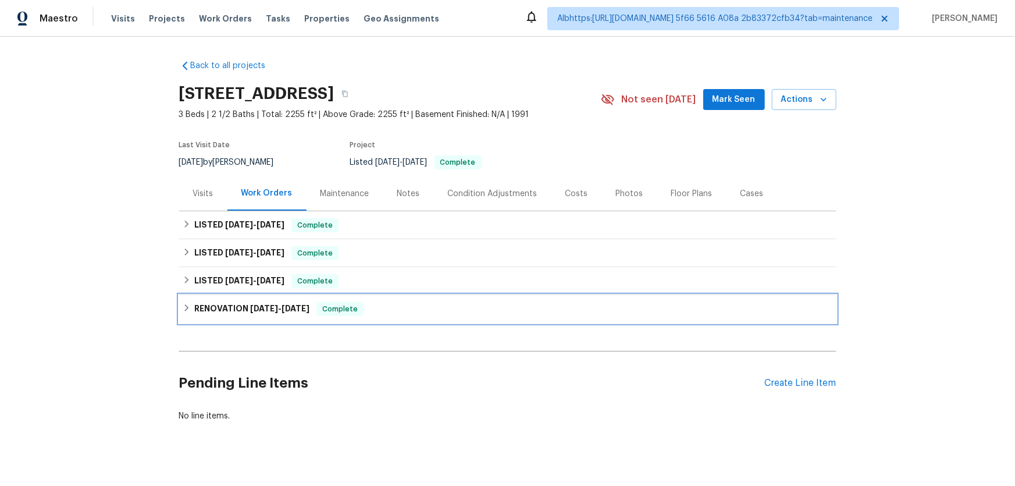
click at [212, 319] on div "RENOVATION [DATE] - [DATE] Complete" at bounding box center [507, 309] width 657 height 28
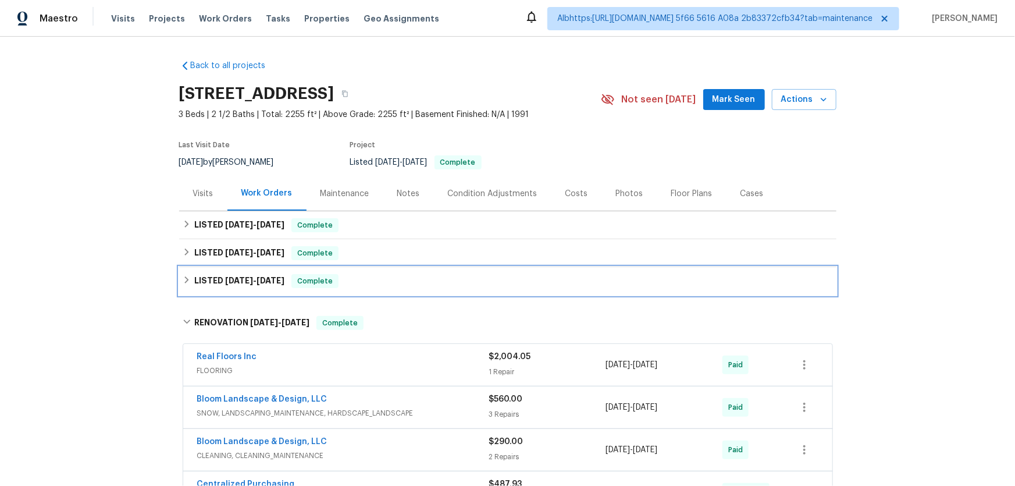
click at [215, 293] on div "LISTED 3/4/25 - 3/5/25 Complete" at bounding box center [507, 281] width 657 height 28
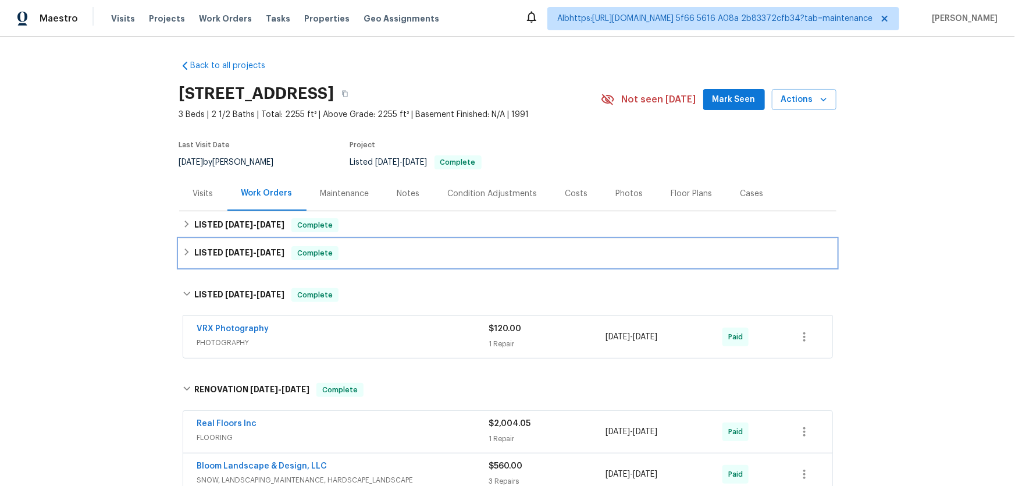
click at [219, 266] on div "LISTED 7/7/25 - 7/21/25 Complete" at bounding box center [507, 253] width 657 height 28
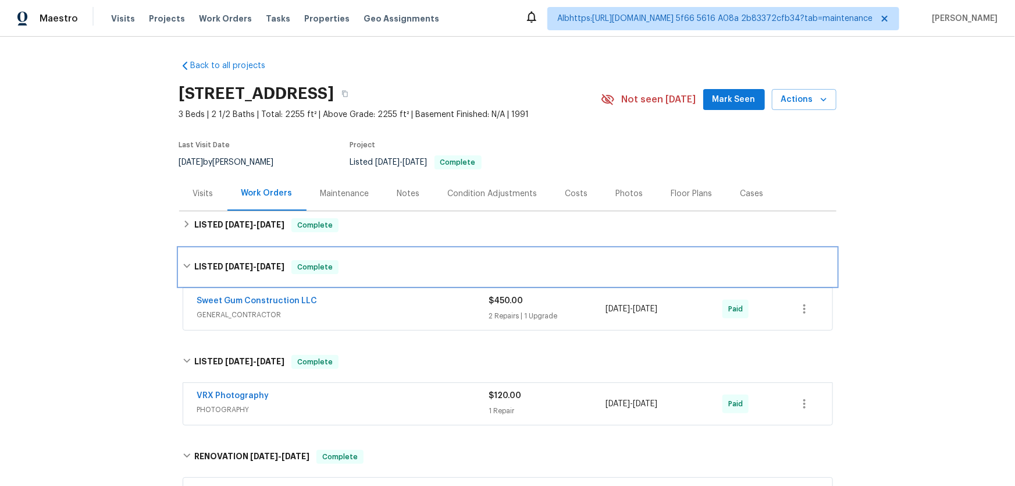
click at [215, 251] on div "LISTED 7/7/25 - 7/21/25 Complete" at bounding box center [507, 266] width 657 height 37
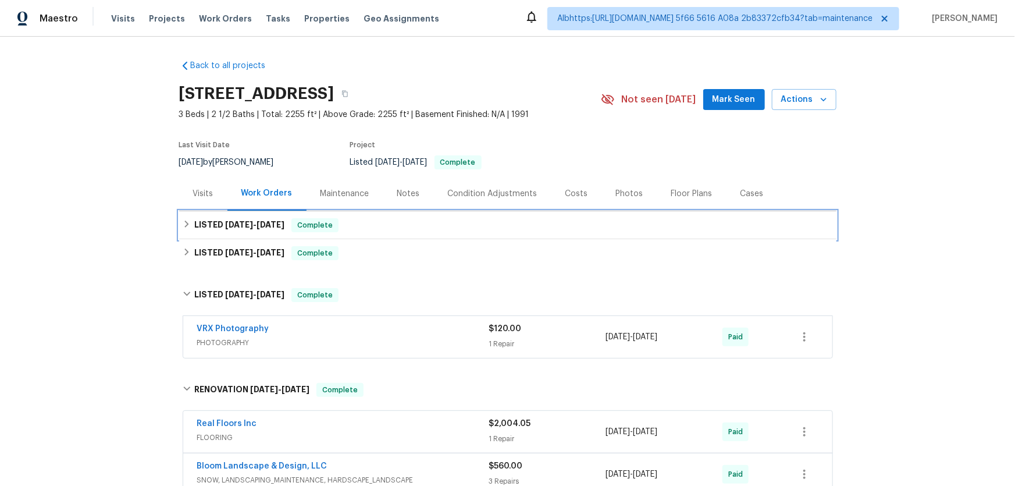
click at [214, 233] on div "LISTED 8/21/25 - 10/9/25 Complete" at bounding box center [507, 225] width 657 height 28
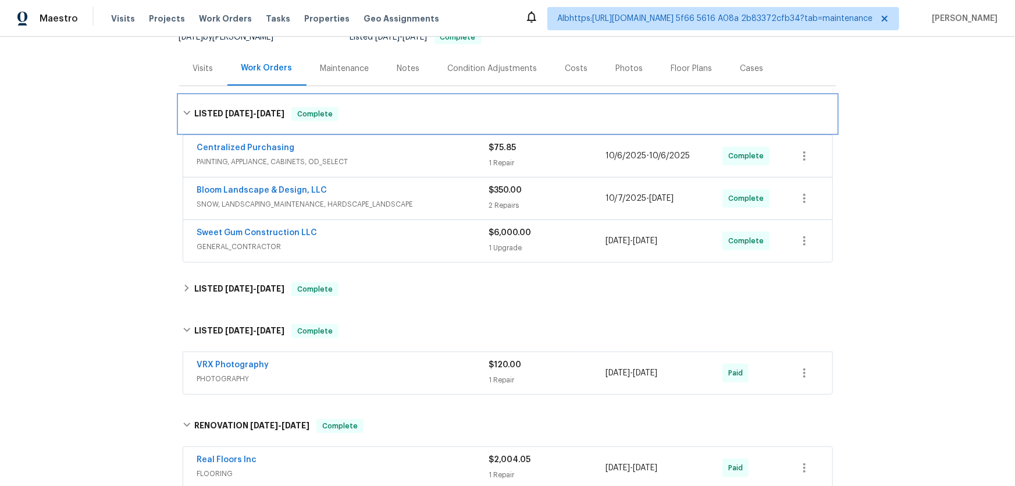
scroll to position [264, 0]
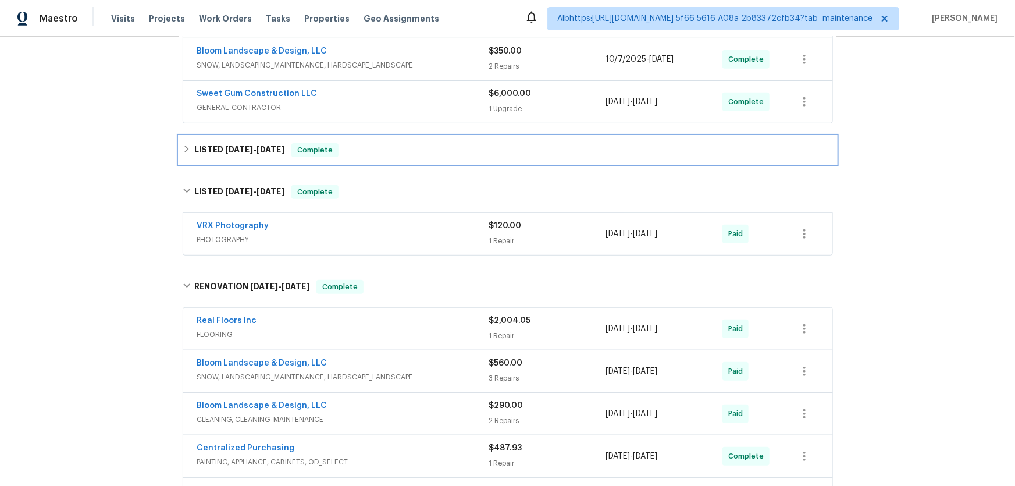
click at [245, 149] on span "7/7/25 - 7/21/25" at bounding box center [254, 149] width 59 height 8
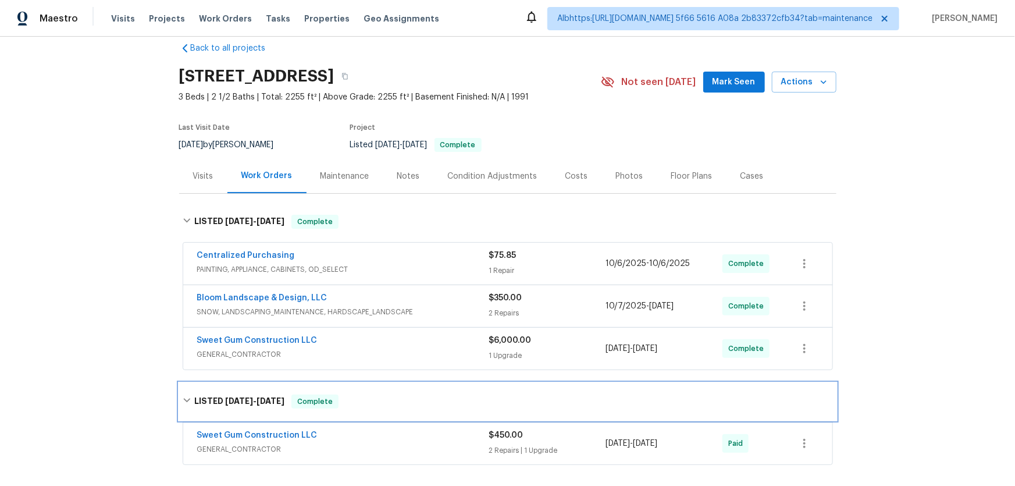
scroll to position [0, 0]
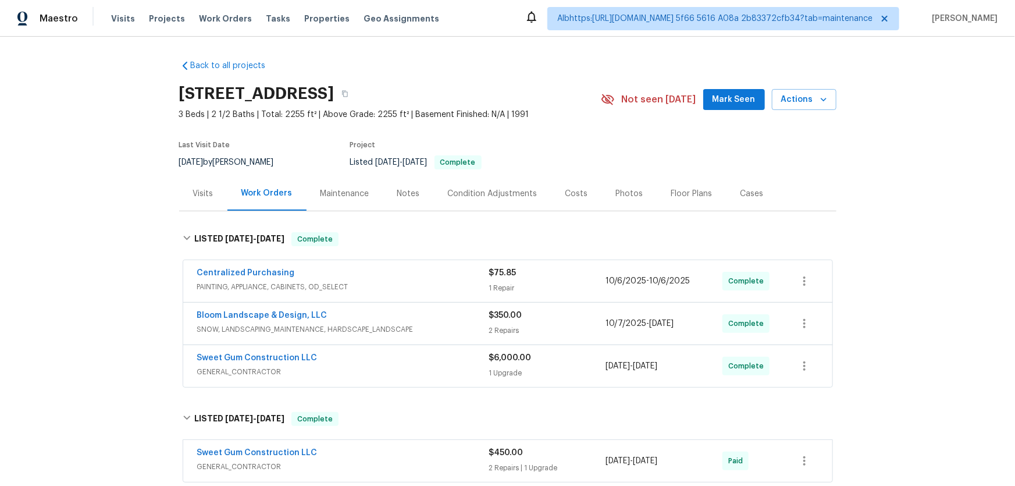
click at [107, 318] on div "Back to all projects 3908 Sturbridge Dr, Durham, NC 27713 3 Beds | 2 1/2 Baths …" at bounding box center [507, 261] width 1015 height 449
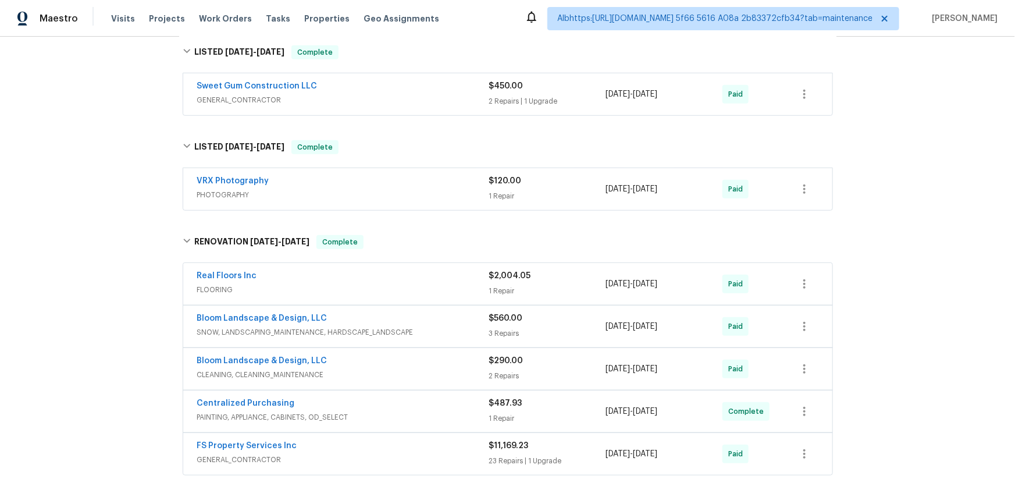
scroll to position [476, 0]
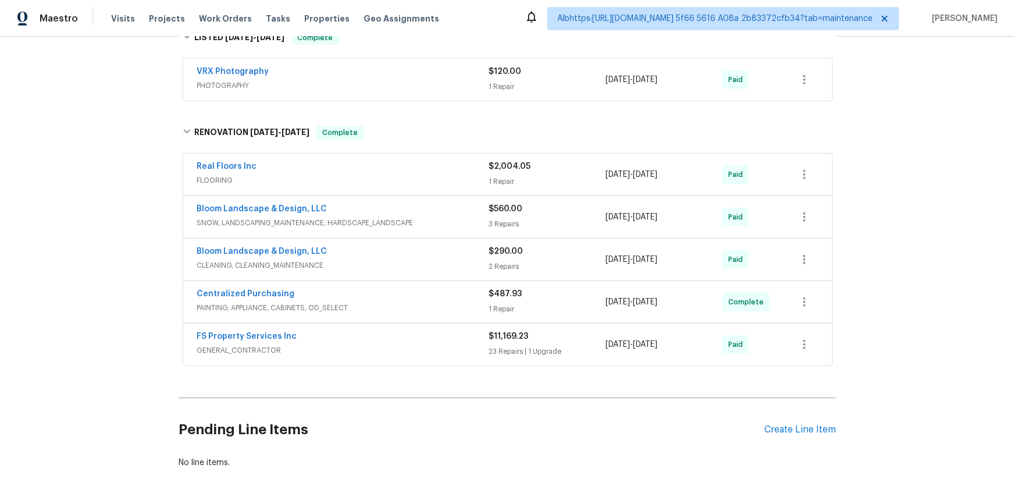
click at [116, 259] on div "Back to all projects 3908 Sturbridge Dr, Durham, NC 27713 3 Beds | 2 1/2 Baths …" at bounding box center [507, 261] width 1015 height 449
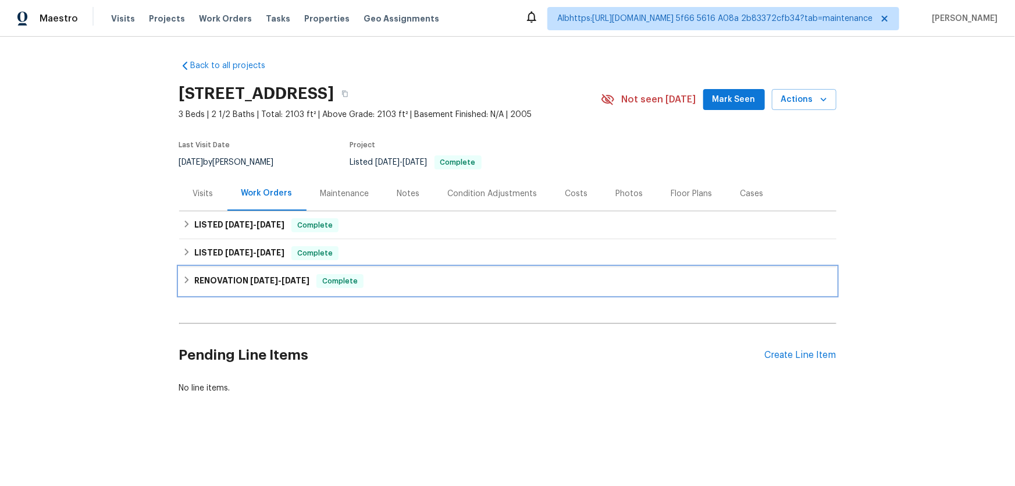
click at [235, 267] on div "RENOVATION [DATE] - [DATE] Complete" at bounding box center [507, 281] width 657 height 28
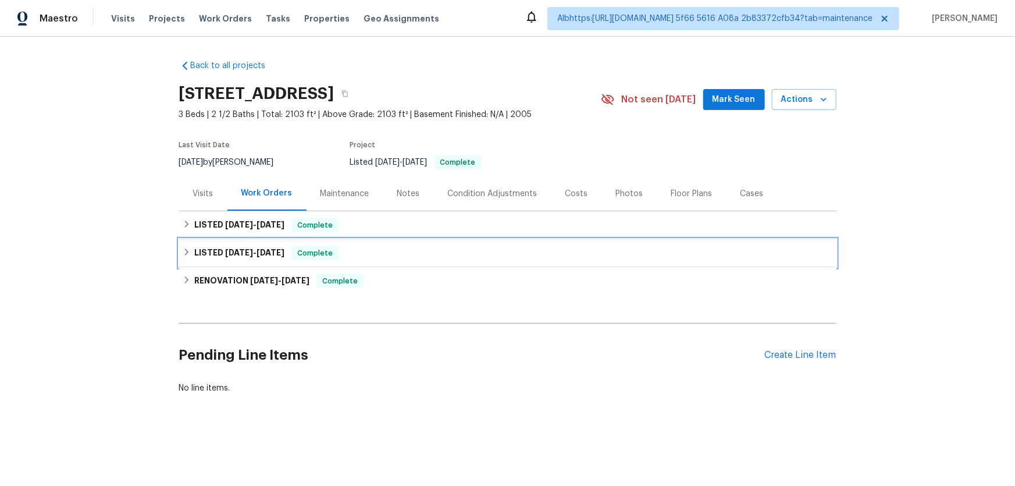
click at [247, 247] on h6 "LISTED [DATE] - [DATE]" at bounding box center [239, 253] width 90 height 14
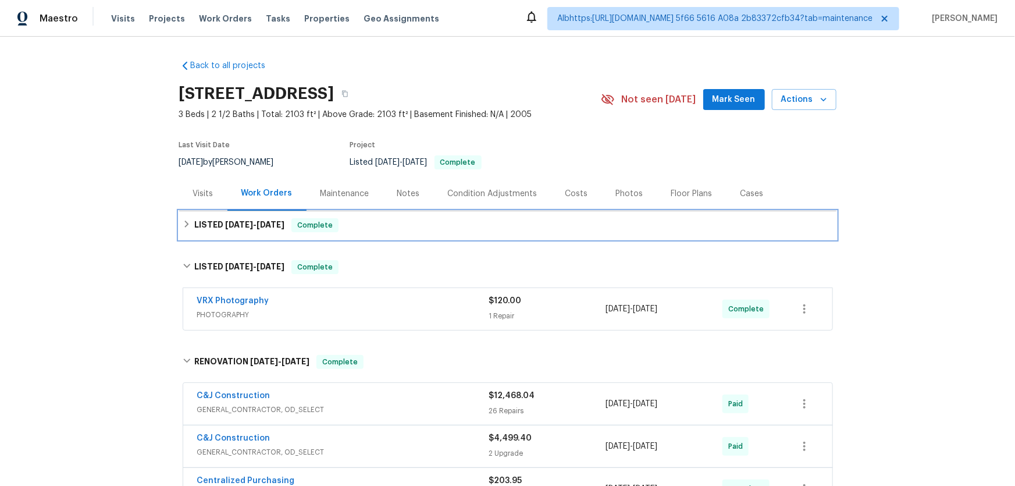
click at [262, 215] on div "LISTED [DATE] - [DATE] Complete" at bounding box center [507, 225] width 657 height 28
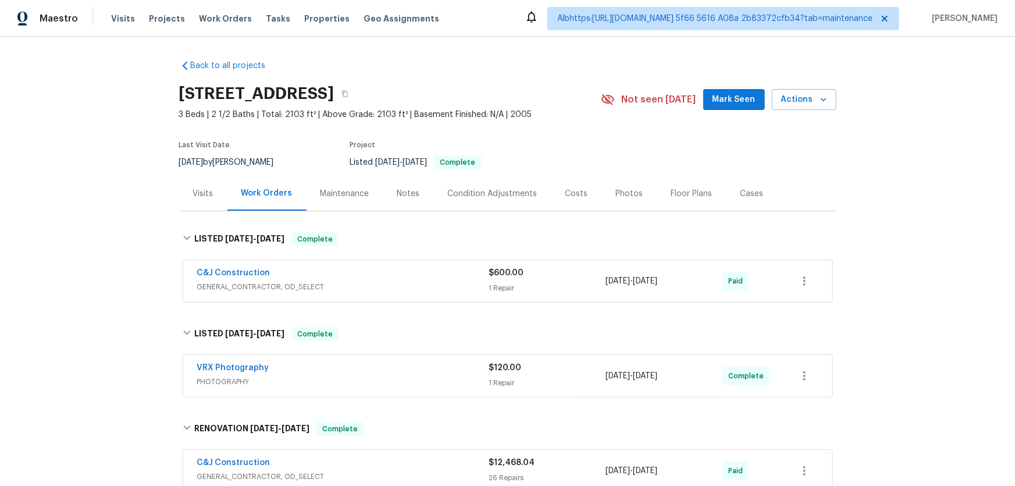
click at [122, 275] on div "Back to all projects [STREET_ADDRESS] 3 Beds | 2 1/2 Baths | Total: 2103 ft² | …" at bounding box center [507, 261] width 1015 height 449
click at [129, 285] on div "Back to all projects [STREET_ADDRESS] 3 Beds | 2 1/2 Baths | Total: 2103 ft² | …" at bounding box center [507, 261] width 1015 height 449
click at [93, 216] on div "Back to all projects 8062 Holland Park St, Chino, CA 91708 3 Beds | 2 1/2 Baths…" at bounding box center [507, 261] width 1015 height 449
click at [47, 226] on div "Back to all projects 8062 Holland Park St, Chino, CA 91708 3 Beds | 2 1/2 Baths…" at bounding box center [507, 261] width 1015 height 449
click at [195, 188] on div "Visits" at bounding box center [203, 194] width 20 height 12
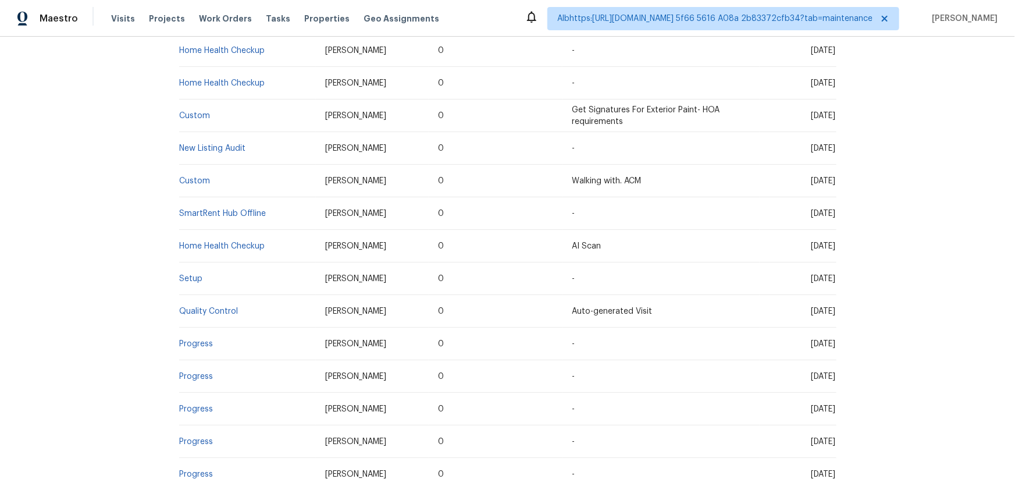
scroll to position [476, 0]
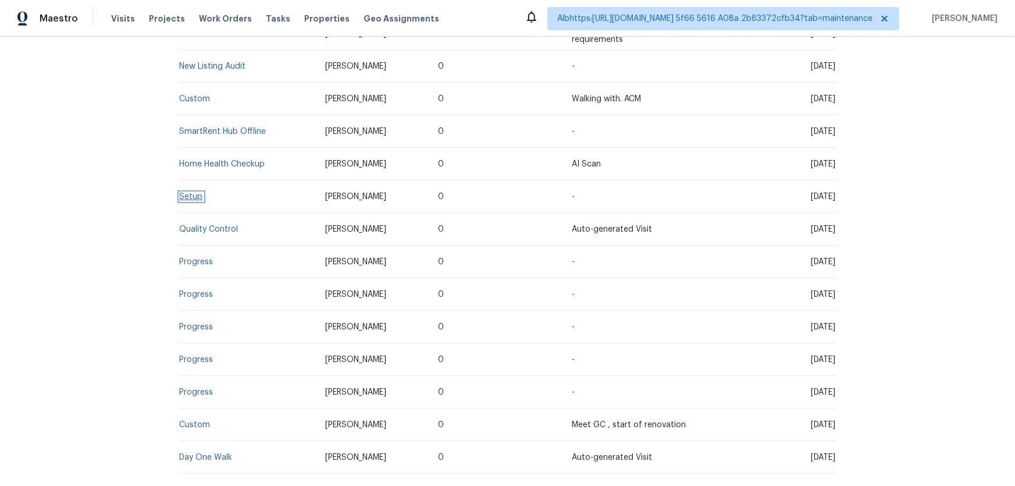
click at [187, 198] on link "Setup" at bounding box center [191, 196] width 23 height 8
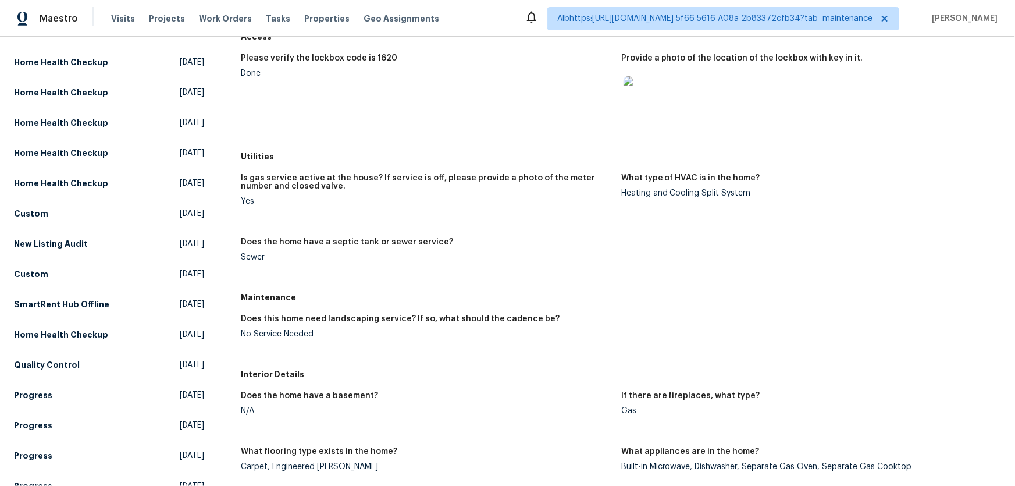
scroll to position [158, 0]
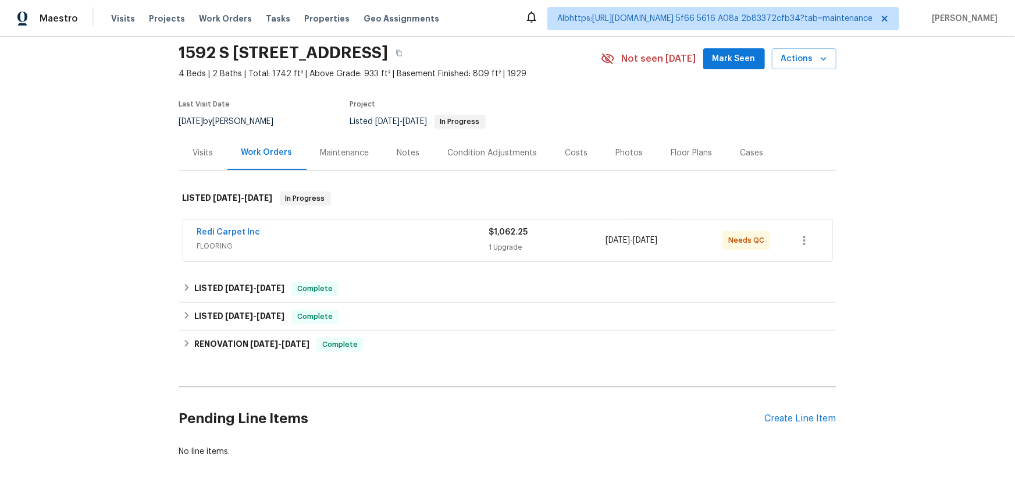
scroll to position [52, 0]
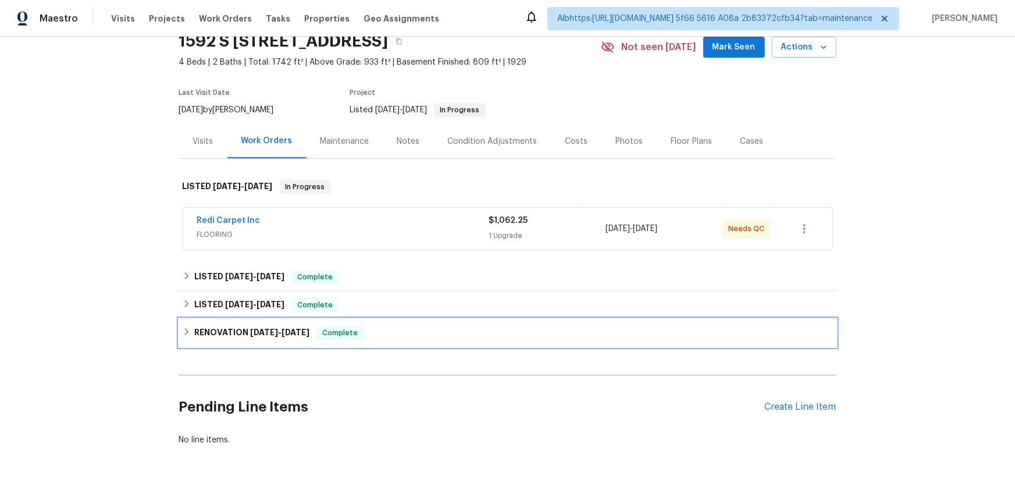
click at [223, 327] on h6 "RENOVATION 2/20/25 - 2/26/25" at bounding box center [251, 333] width 115 height 14
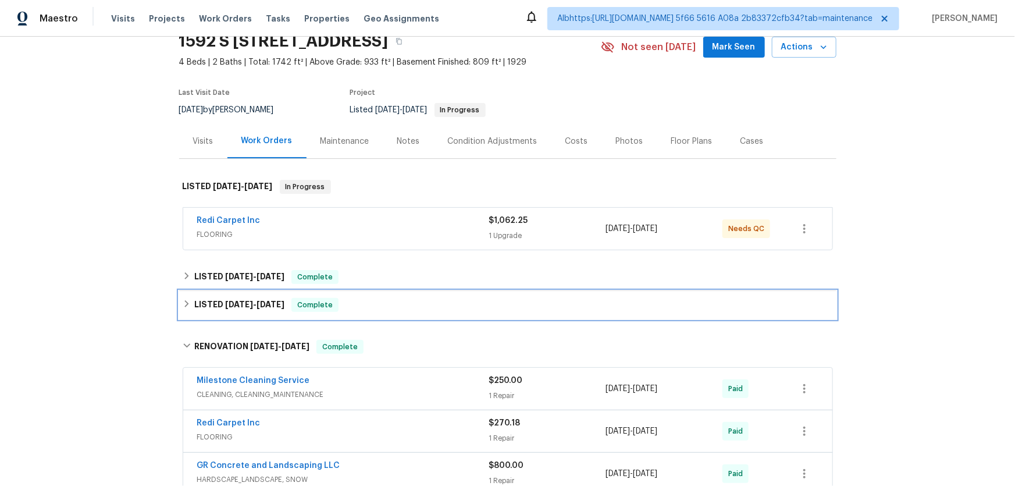
drag, startPoint x: 226, startPoint y: 301, endPoint x: 233, endPoint y: 279, distance: 23.7
click at [226, 300] on span "5/21/25" at bounding box center [239, 304] width 28 height 8
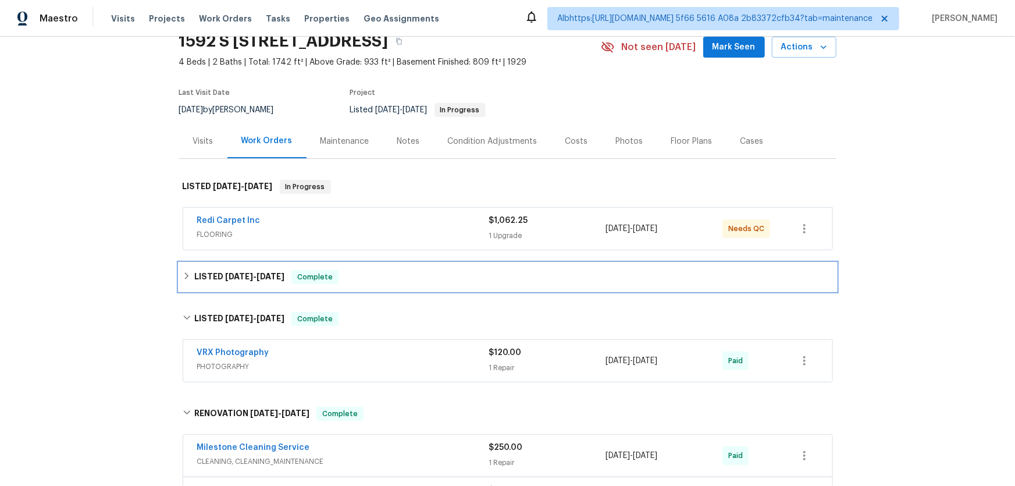
drag, startPoint x: 235, startPoint y: 273, endPoint x: 133, endPoint y: 265, distance: 102.1
click at [232, 272] on span "9/15/25" at bounding box center [239, 276] width 28 height 8
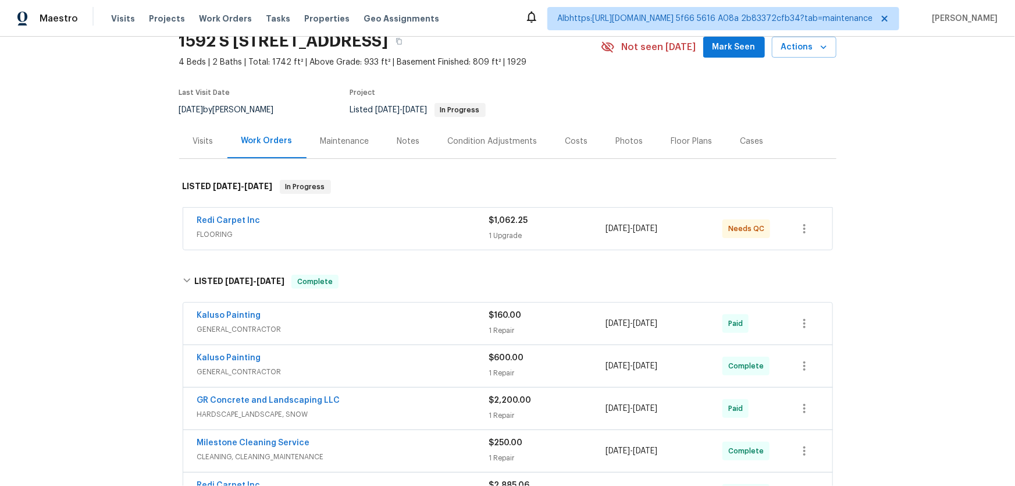
click at [129, 266] on div "Back to all projects 1592 S 1300 E, Salt Lake City, UT 84105 4 Beds | 2 Baths |…" at bounding box center [507, 261] width 1015 height 449
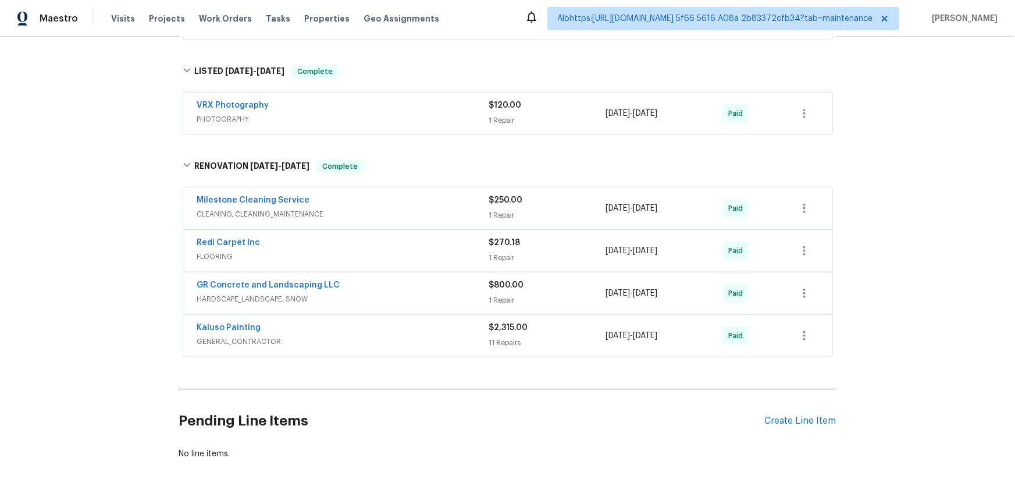
scroll to position [627, 0]
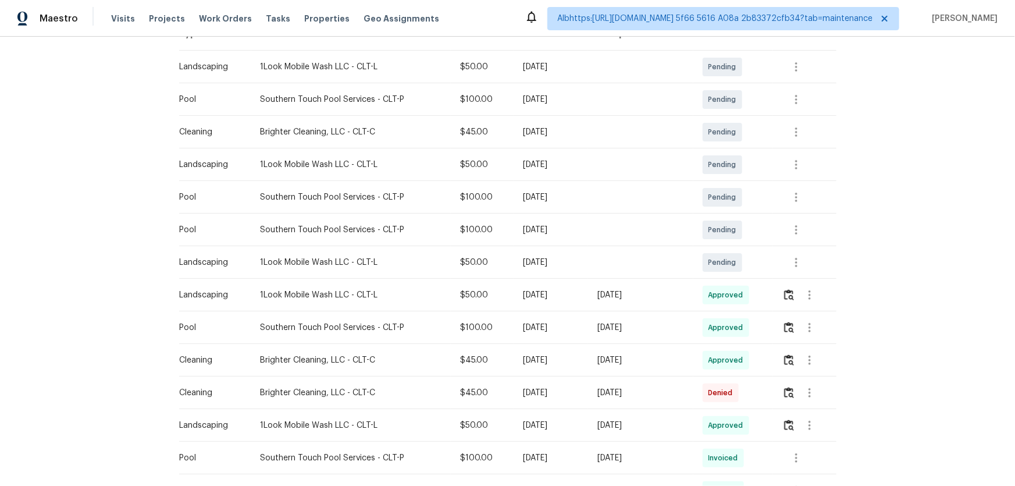
scroll to position [211, 0]
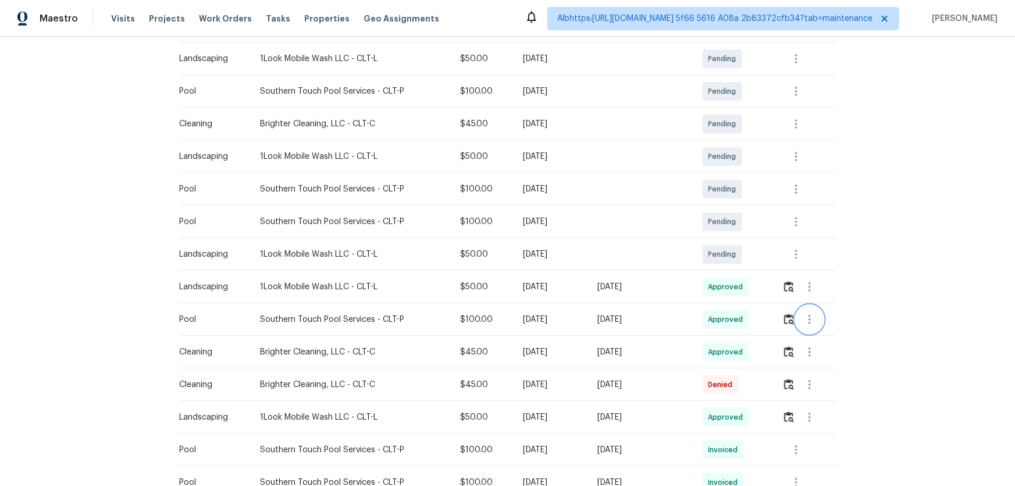
click at [801, 318] on button "button" at bounding box center [810, 319] width 28 height 28
click at [791, 320] on div at bounding box center [507, 243] width 1015 height 486
click at [789, 321] on img "button" at bounding box center [789, 318] width 10 height 11
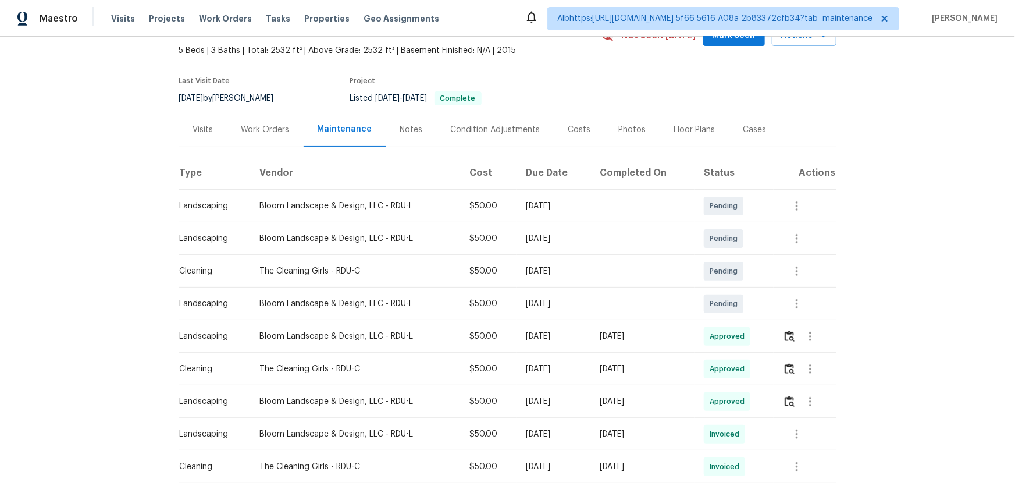
scroll to position [138, 0]
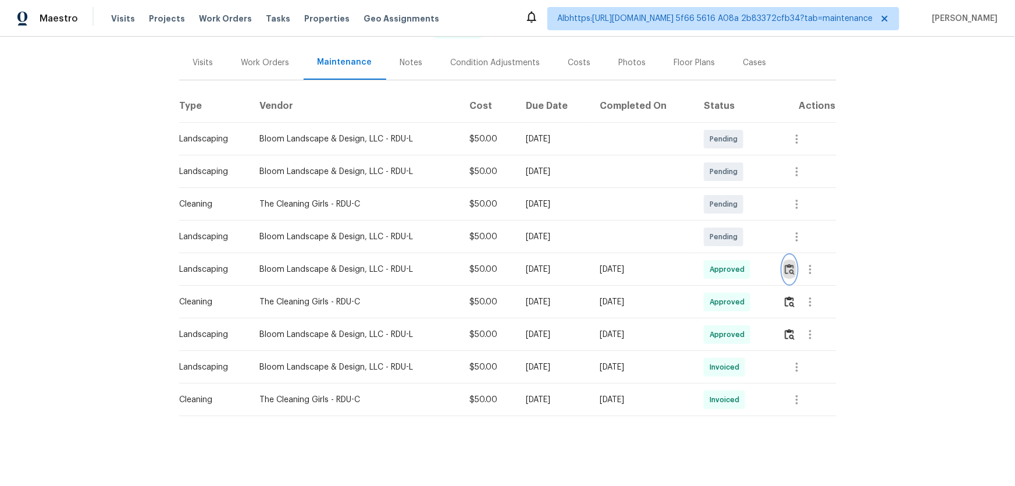
click at [789, 263] on img "button" at bounding box center [790, 268] width 10 height 11
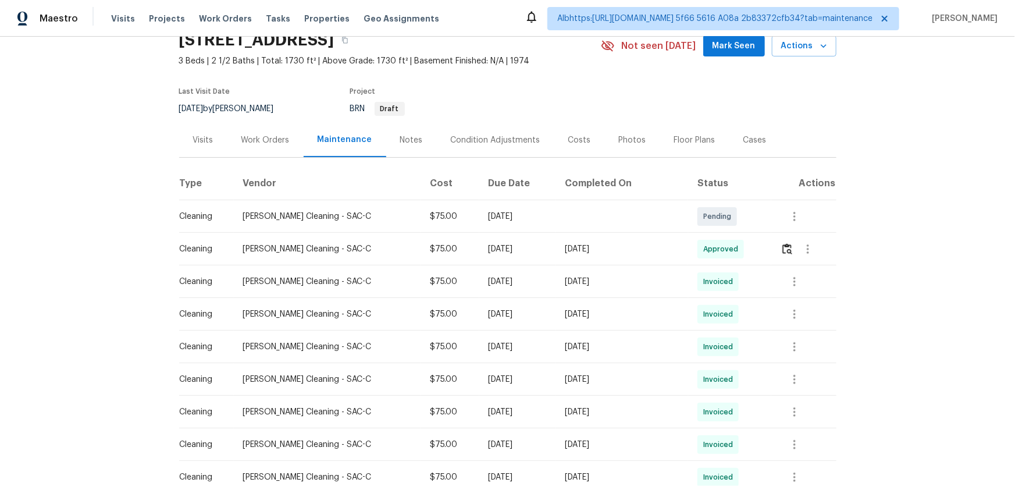
scroll to position [52, 0]
click at [783, 258] on button "button" at bounding box center [786, 250] width 13 height 28
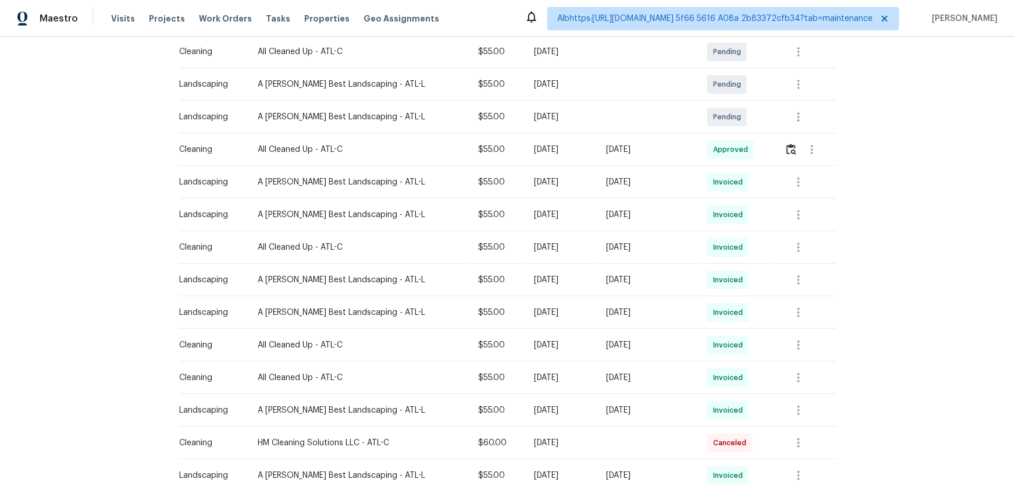
scroll to position [264, 0]
click at [787, 142] on img "button" at bounding box center [791, 147] width 10 height 11
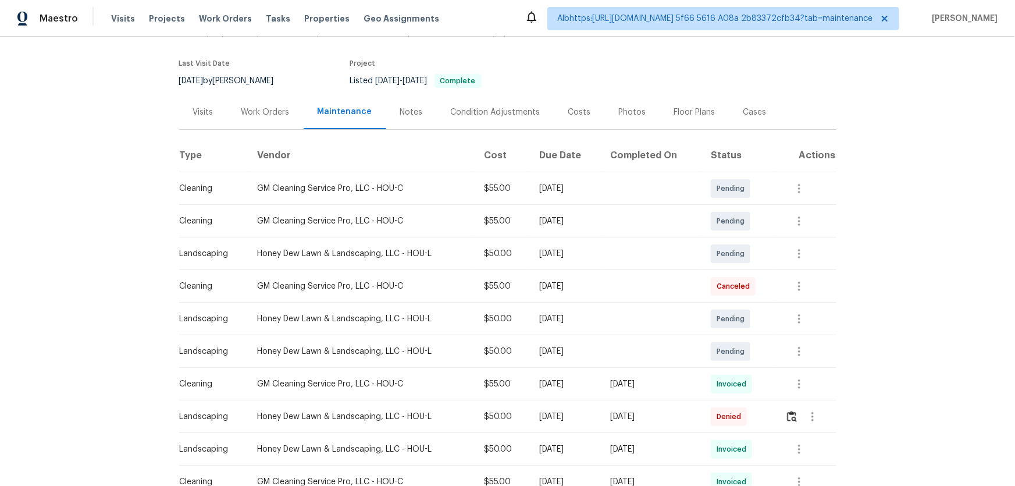
scroll to position [211, 0]
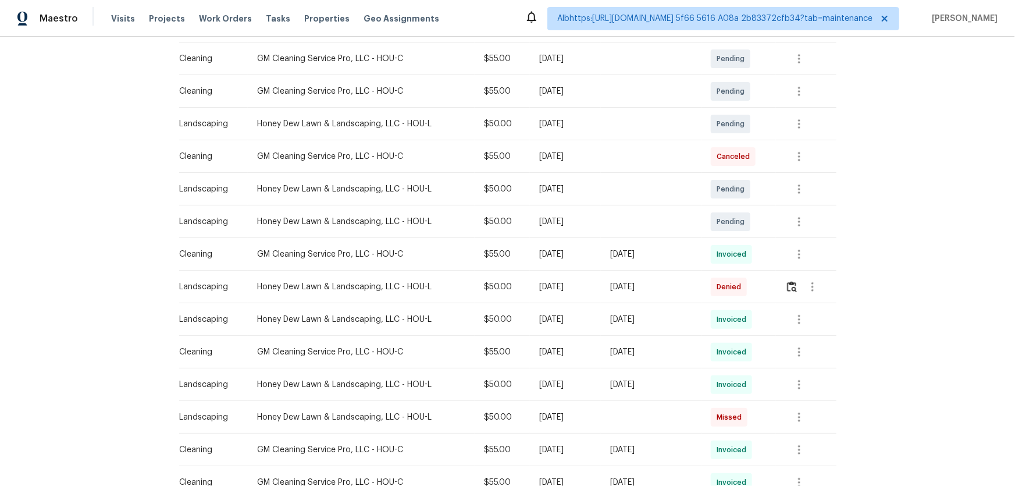
drag, startPoint x: 679, startPoint y: 244, endPoint x: 516, endPoint y: 244, distance: 163.4
click at [547, 244] on tr "Cleaning GM Cleaning Service Pro, LLC - HOU-C $55.00 Tue, Oct 07 2025 Fri, Oct …" at bounding box center [507, 254] width 657 height 33
drag, startPoint x: 516, startPoint y: 244, endPoint x: 581, endPoint y: 255, distance: 66.1
click at [530, 245] on td "Tue, Oct 07 2025" at bounding box center [565, 254] width 71 height 33
click at [607, 292] on tr "Landscaping Honey Dew Lawn & Landscaping, LLC - HOU-L $50.00 Mon, Oct 06 2025 S…" at bounding box center [507, 286] width 657 height 33
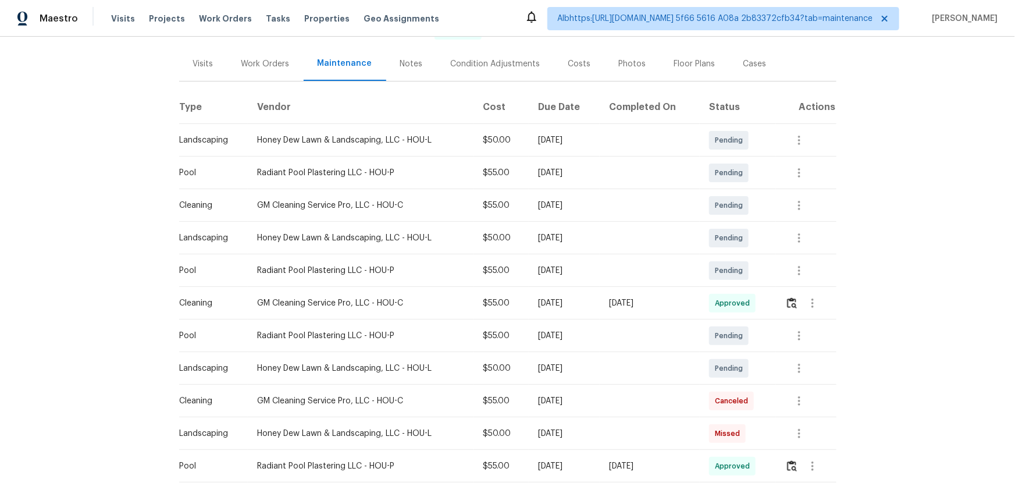
scroll to position [264, 0]
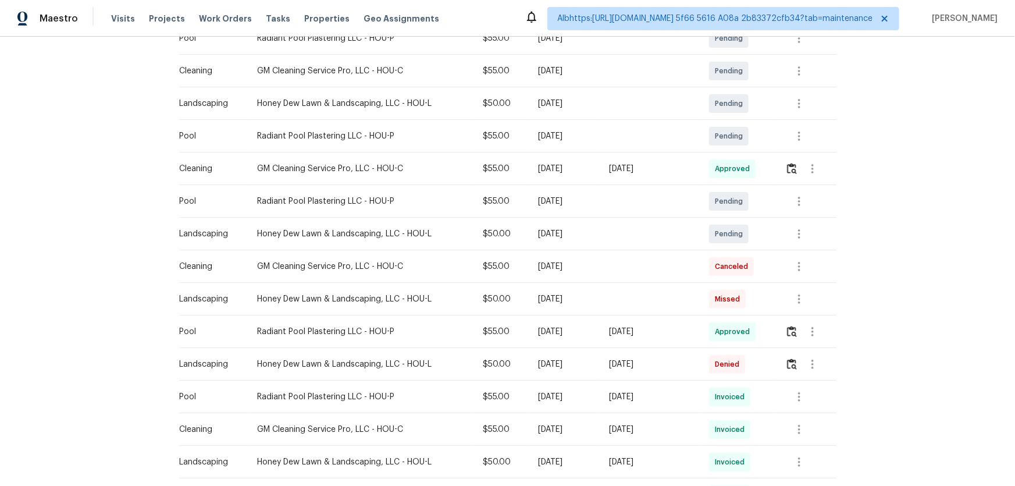
drag, startPoint x: 686, startPoint y: 168, endPoint x: 492, endPoint y: 167, distance: 194.2
click at [526, 167] on tr "Cleaning GM Cleaning Service Pro, LLC - HOU-C $55.00 [DATE] [DATE] Approved" at bounding box center [507, 168] width 657 height 33
click at [552, 326] on tr "Pool Radiant Pool Plastering LLC - HOU-P $55.00 Mon, Oct 06 2025 Sun, Oct 12 20…" at bounding box center [507, 331] width 657 height 33
click at [783, 325] on td at bounding box center [806, 331] width 60 height 33
click at [785, 326] on button "button" at bounding box center [791, 332] width 13 height 28
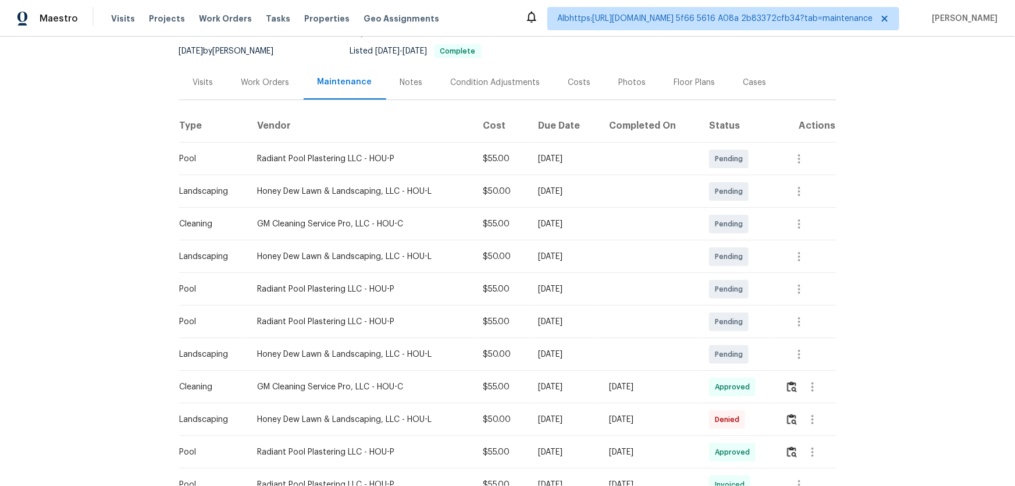
scroll to position [211, 0]
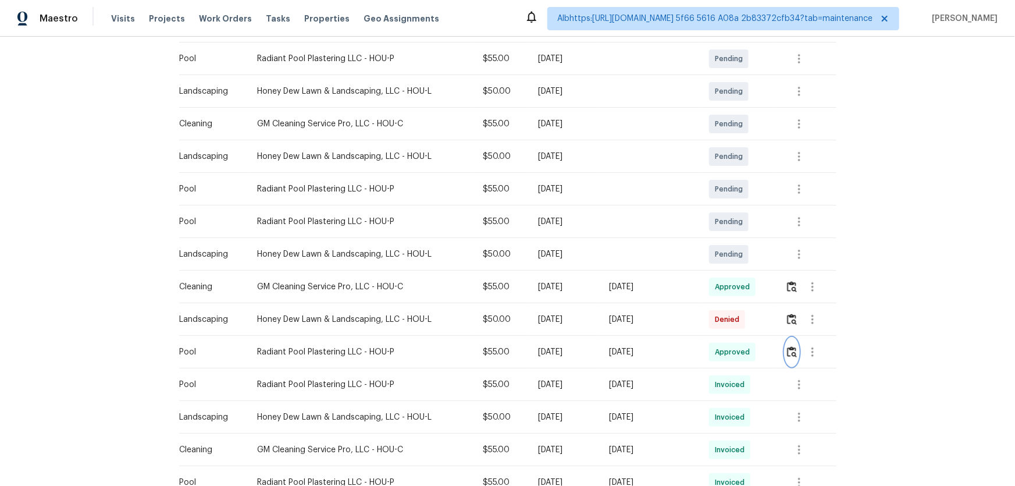
click at [787, 348] on img "button" at bounding box center [792, 351] width 10 height 11
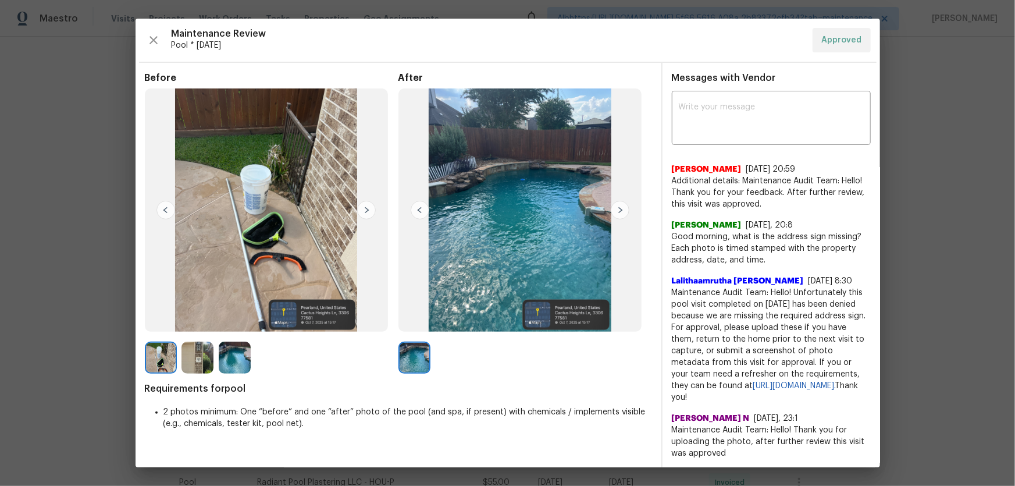
click at [242, 344] on img at bounding box center [235, 357] width 32 height 32
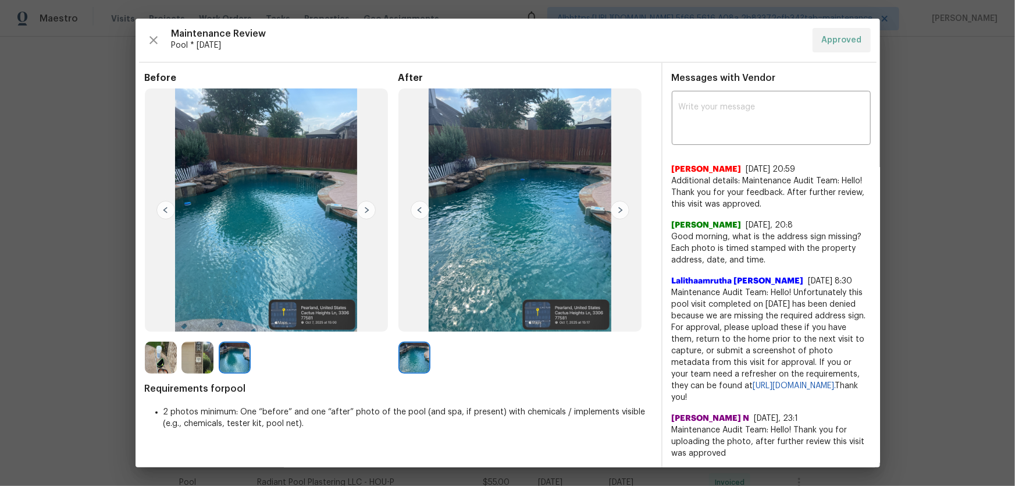
click at [325, 206] on img at bounding box center [267, 209] width 244 height 243
click at [198, 362] on img at bounding box center [197, 357] width 32 height 32
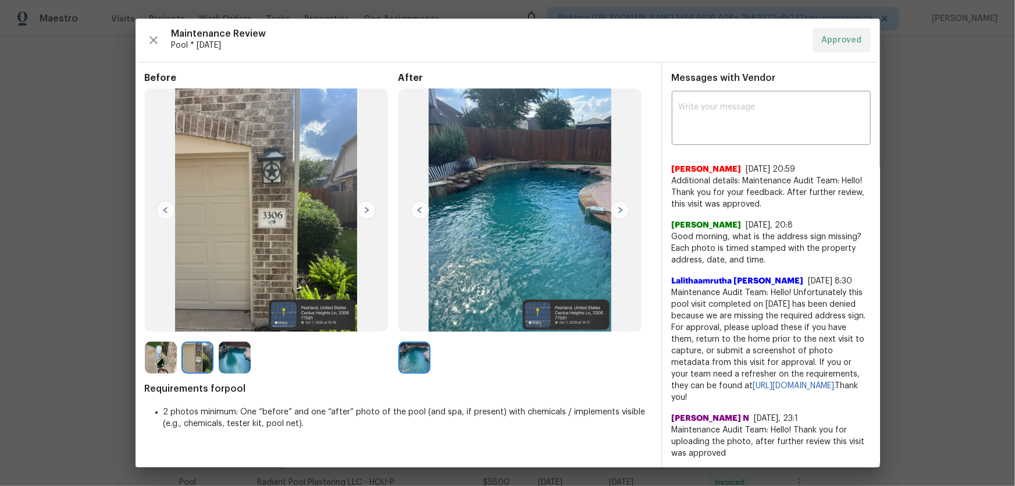
click at [156, 362] on img at bounding box center [161, 357] width 32 height 32
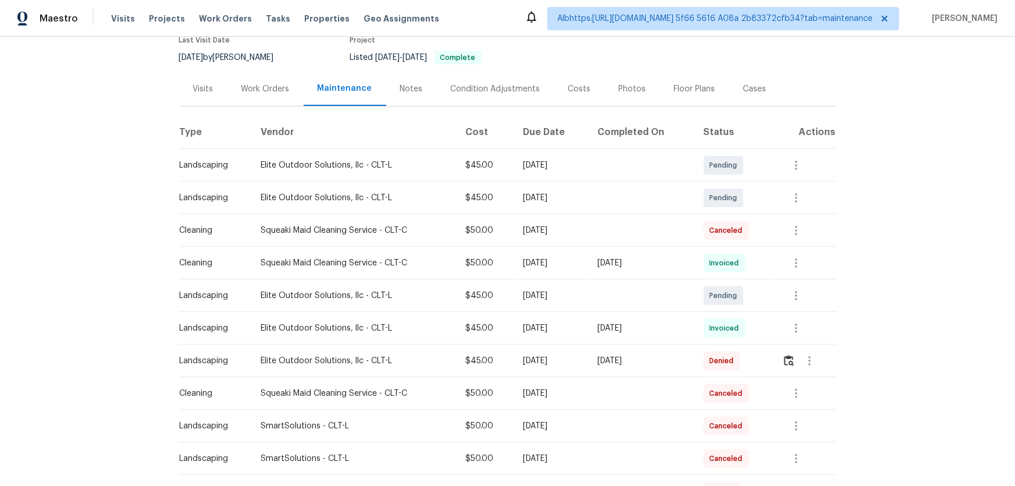
scroll to position [105, 0]
click at [789, 321] on icon "button" at bounding box center [796, 327] width 14 height 14
click at [827, 342] on li "View details" at bounding box center [822, 345] width 81 height 19
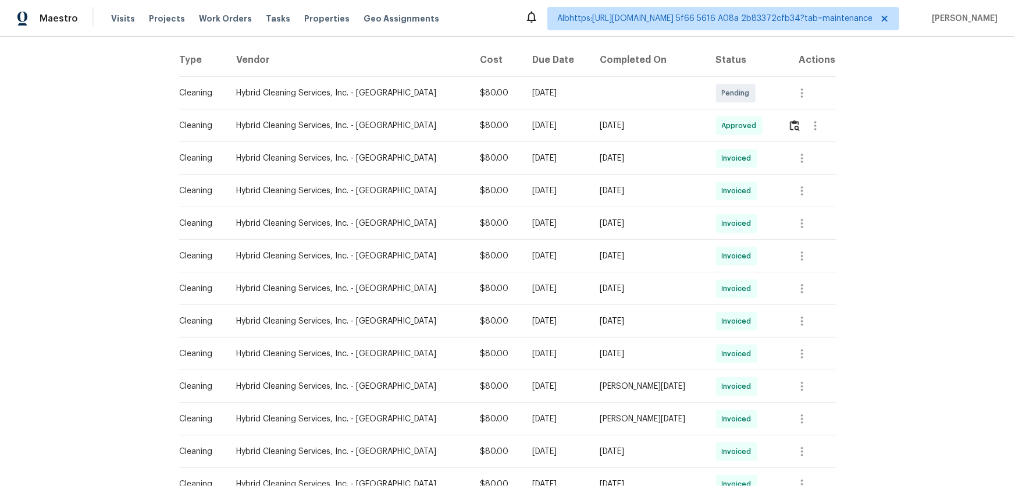
scroll to position [158, 0]
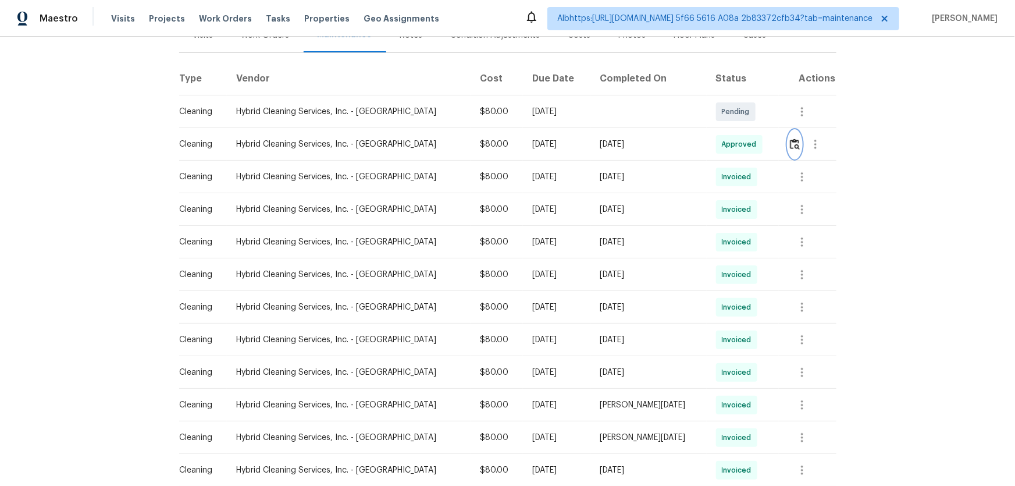
click at [788, 151] on button "button" at bounding box center [794, 144] width 13 height 28
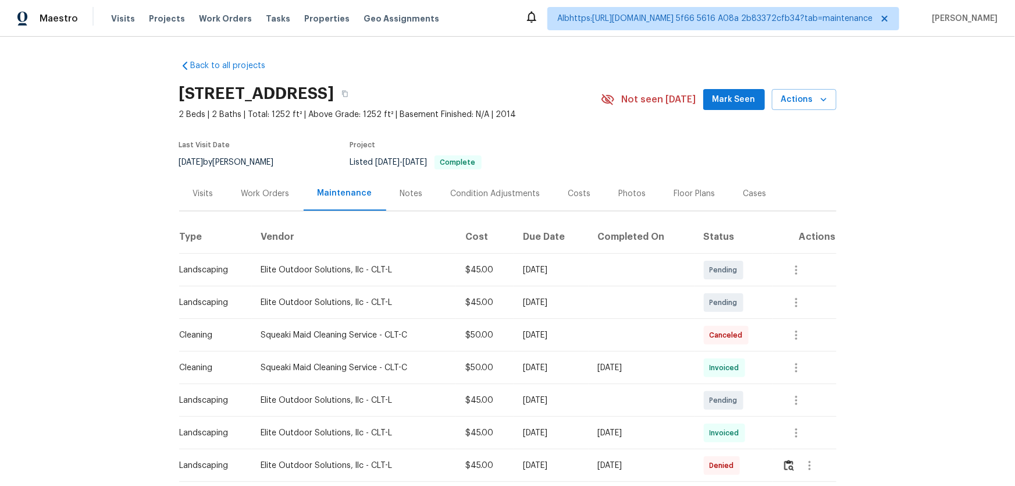
scroll to position [158, 0]
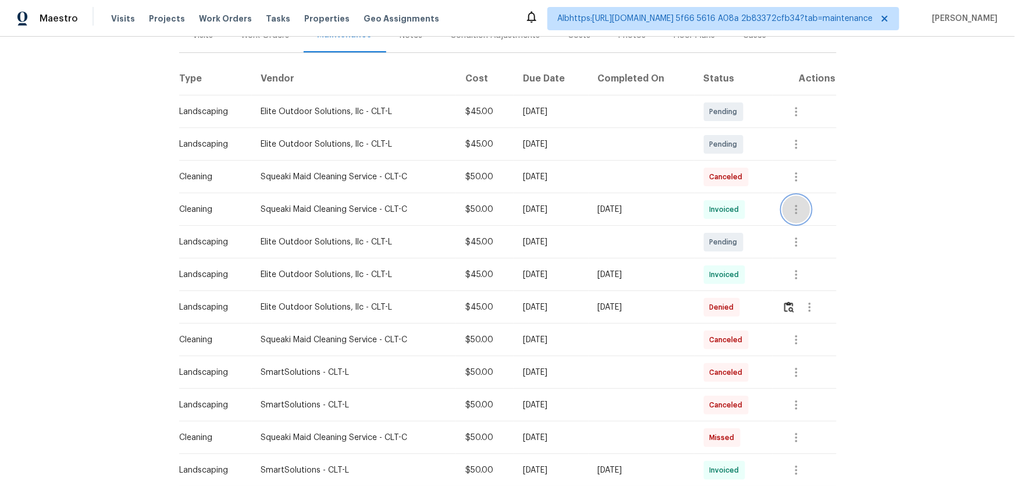
click at [795, 207] on icon "button" at bounding box center [796, 209] width 2 height 9
click at [867, 187] on div at bounding box center [507, 243] width 1015 height 486
click at [792, 270] on icon "button" at bounding box center [796, 275] width 14 height 14
click at [809, 282] on li "Message vendor" at bounding box center [822, 273] width 81 height 19
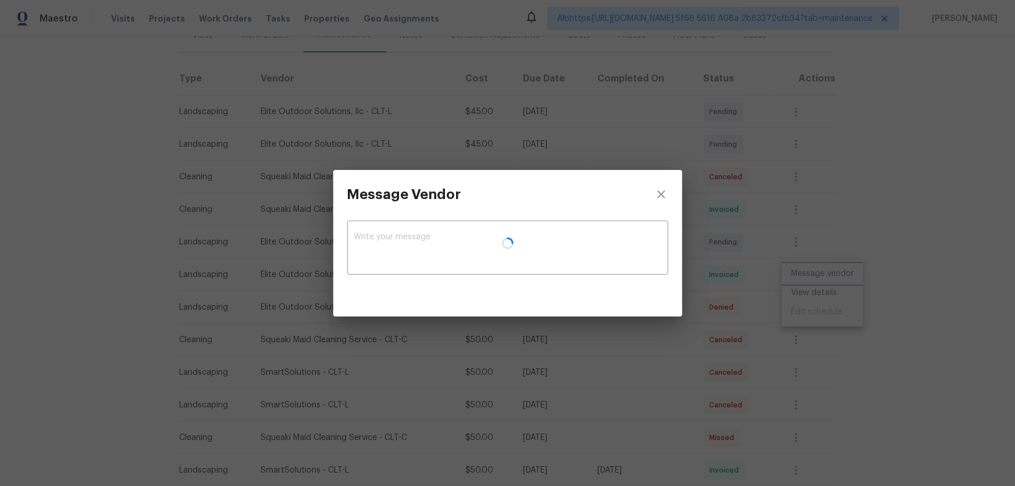
click at [808, 290] on div "Message Vendor x ​" at bounding box center [507, 243] width 1015 height 486
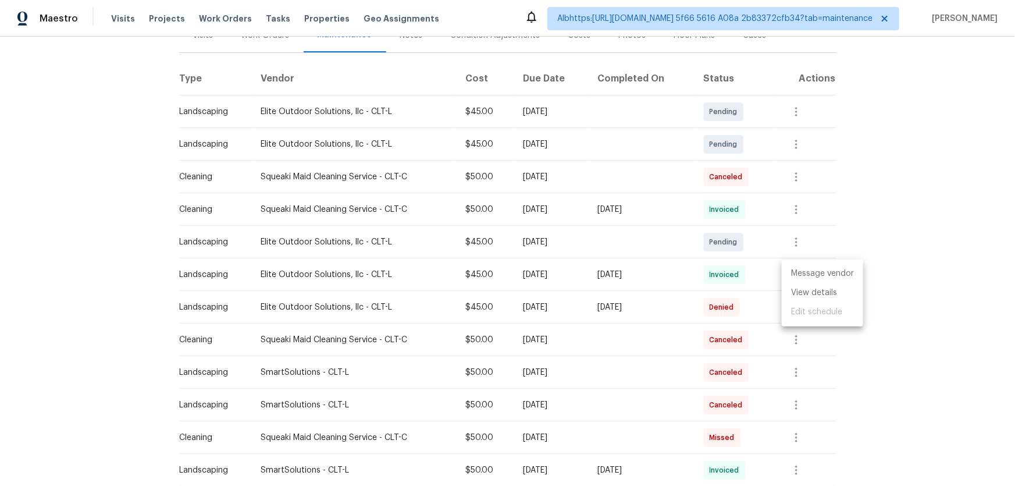
click at [845, 259] on ul "Message vendor View details Edit schedule" at bounding box center [822, 292] width 81 height 67
click at [836, 239] on div at bounding box center [507, 243] width 1015 height 486
click at [791, 276] on icon "button" at bounding box center [796, 275] width 14 height 14
click at [815, 294] on li "View details" at bounding box center [822, 292] width 81 height 19
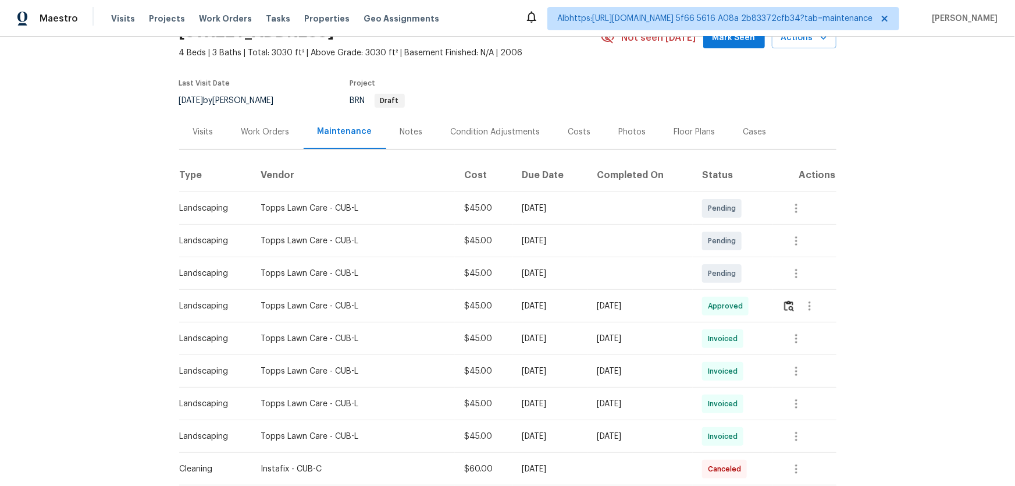
scroll to position [158, 0]
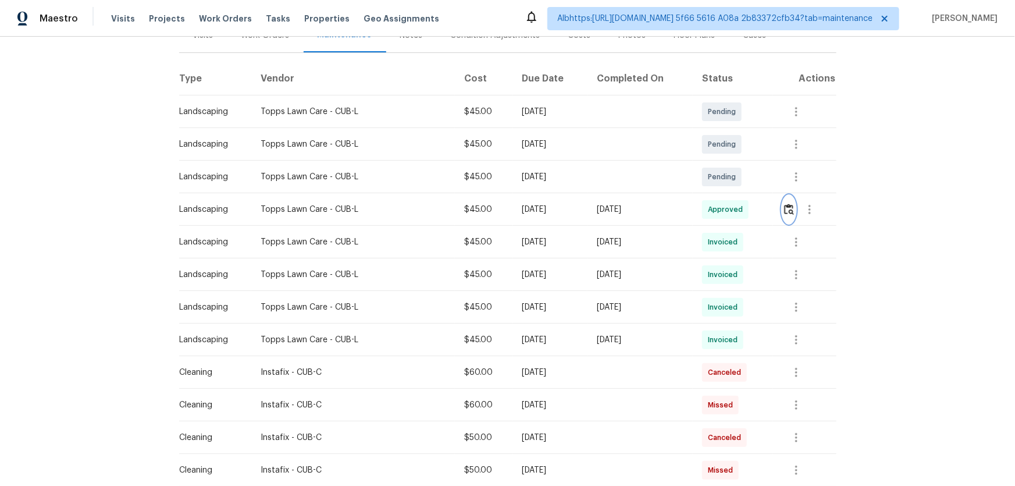
click at [787, 219] on button "button" at bounding box center [788, 209] width 13 height 28
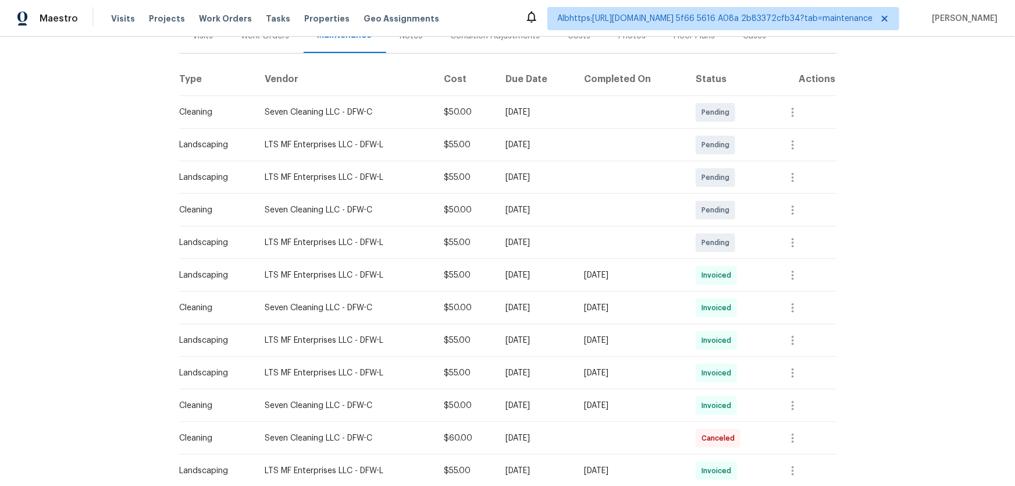
scroll to position [158, 0]
click at [789, 276] on icon "button" at bounding box center [793, 275] width 14 height 14
click at [809, 293] on li "View details" at bounding box center [819, 292] width 81 height 19
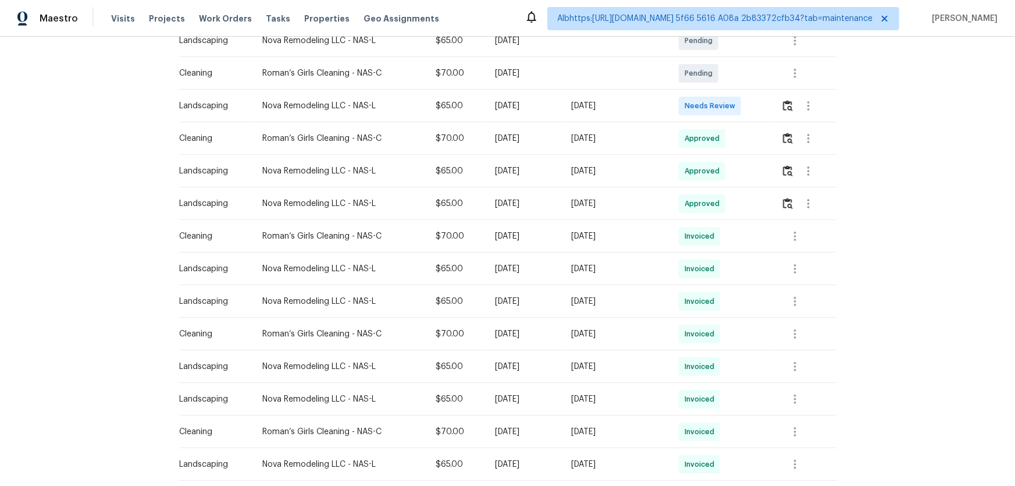
scroll to position [264, 0]
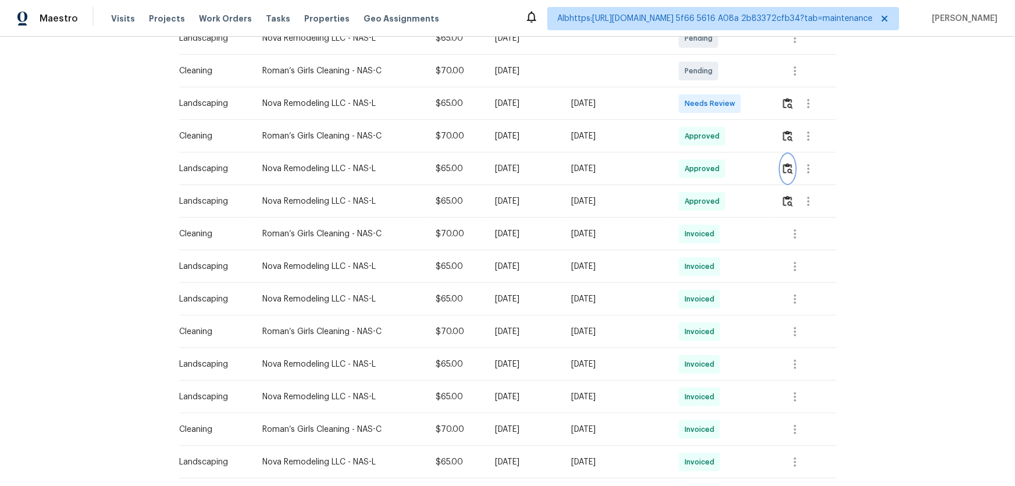
click at [787, 165] on img "button" at bounding box center [788, 168] width 10 height 11
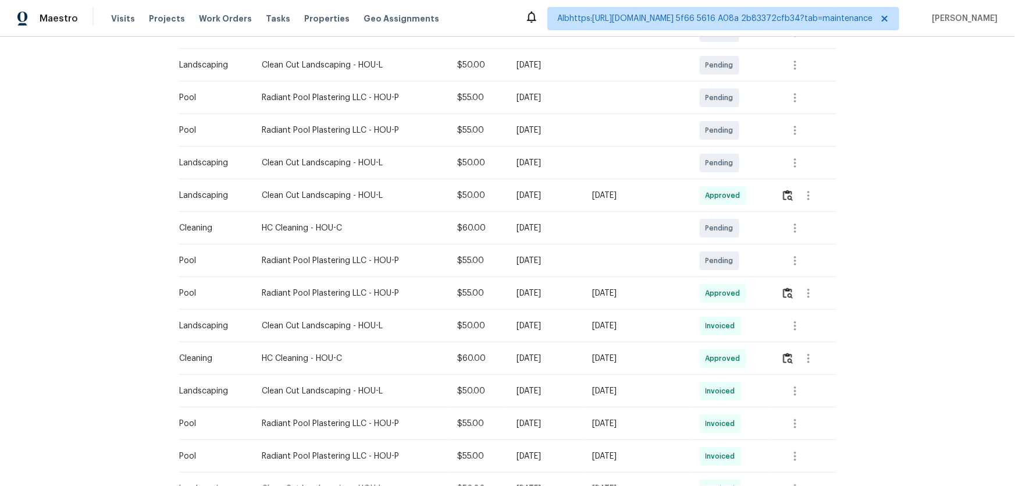
scroll to position [264, 0]
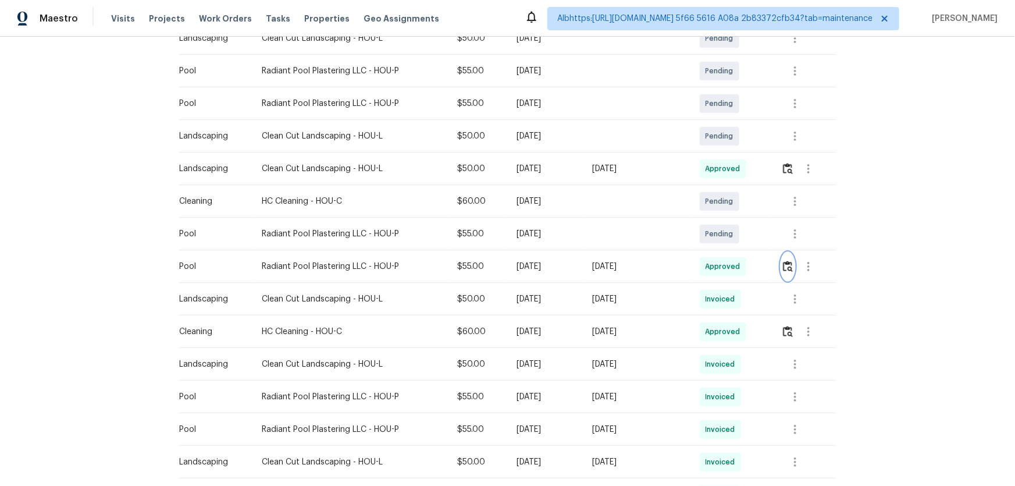
click at [787, 263] on img "button" at bounding box center [788, 266] width 10 height 11
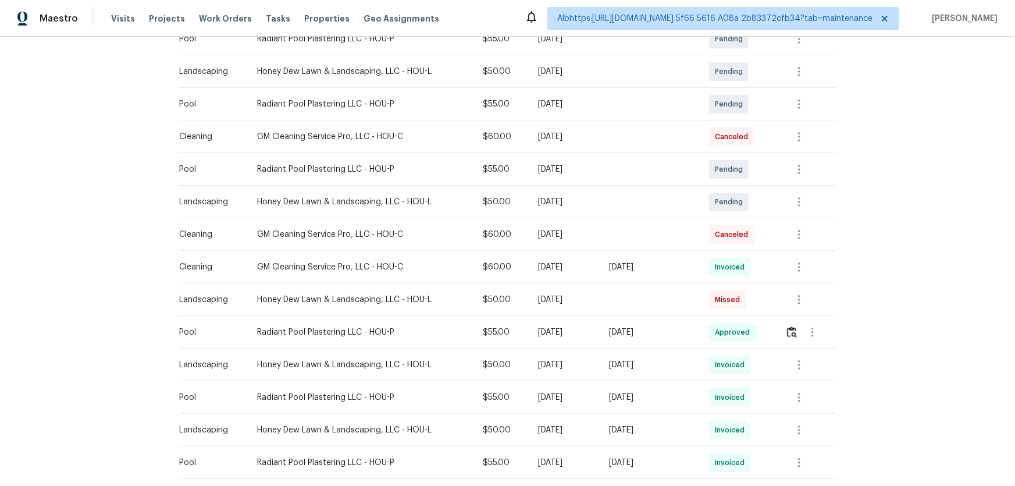
scroll to position [264, 0]
click at [796, 330] on img "button" at bounding box center [792, 331] width 10 height 11
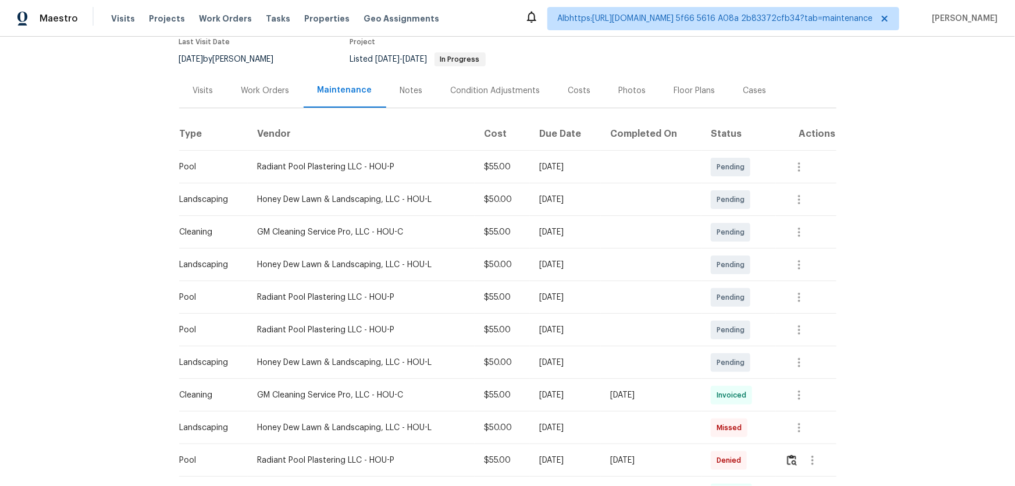
scroll to position [264, 0]
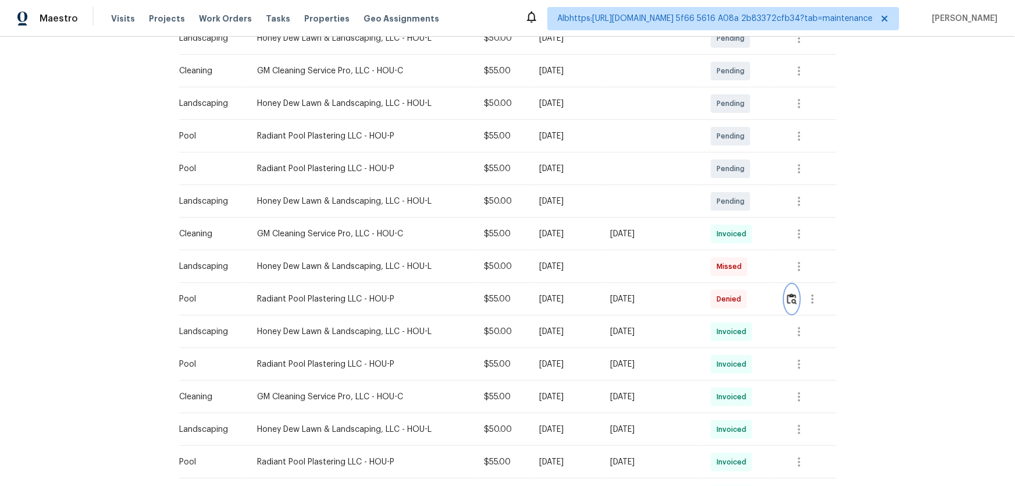
click at [788, 297] on img "button" at bounding box center [792, 298] width 10 height 11
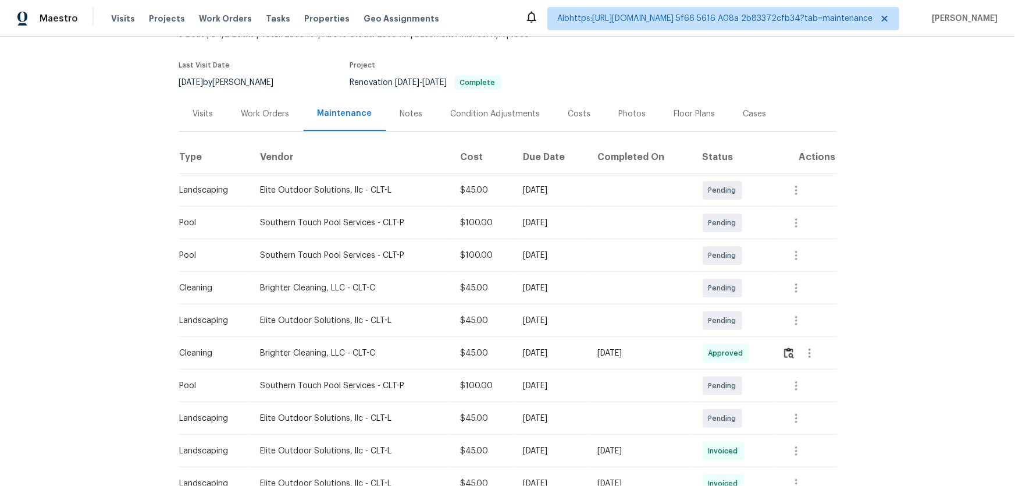
scroll to position [317, 0]
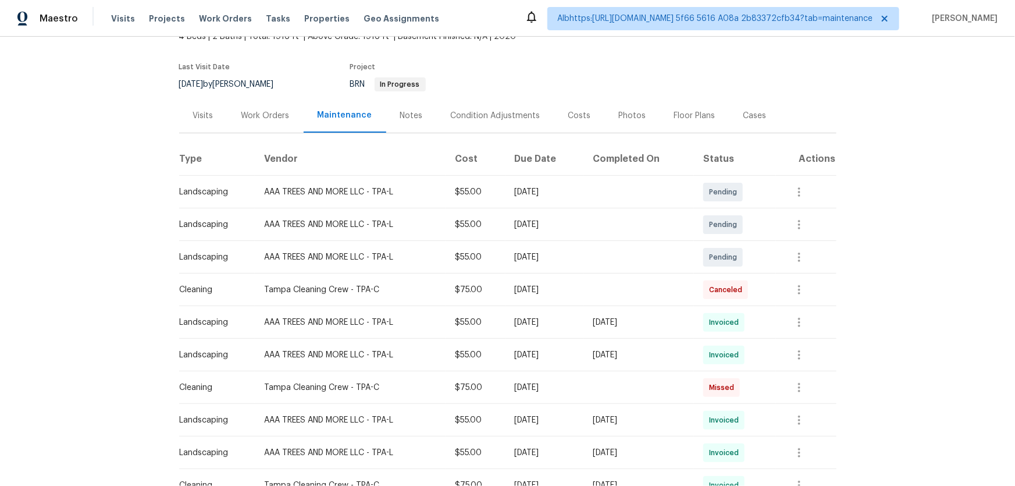
scroll to position [211, 0]
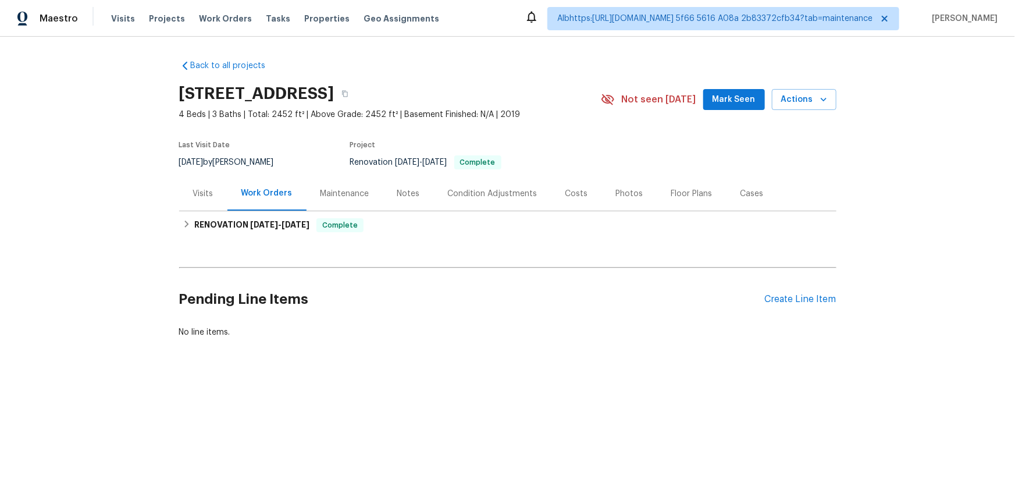
click at [329, 199] on div "Maintenance" at bounding box center [344, 193] width 77 height 34
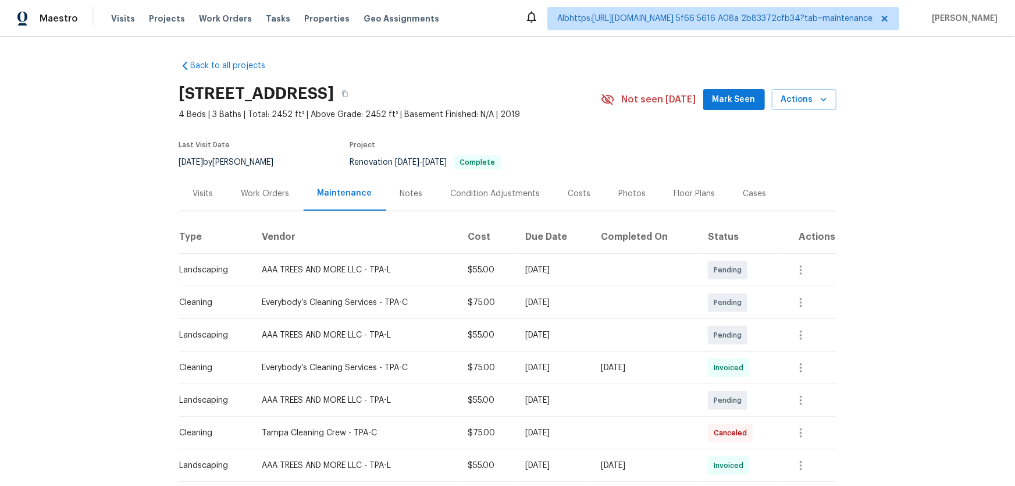
scroll to position [105, 0]
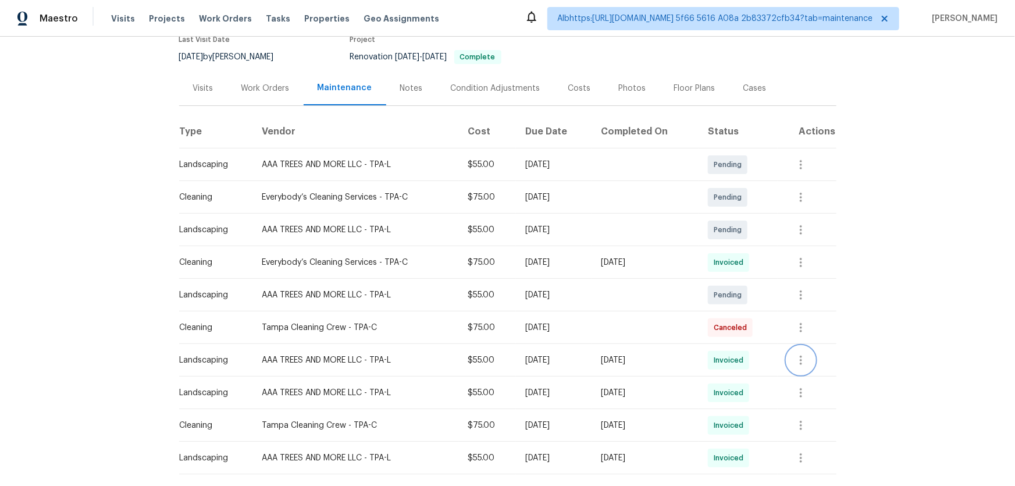
click at [800, 350] on button "button" at bounding box center [801, 360] width 28 height 28
click at [807, 376] on li "View details" at bounding box center [829, 378] width 81 height 19
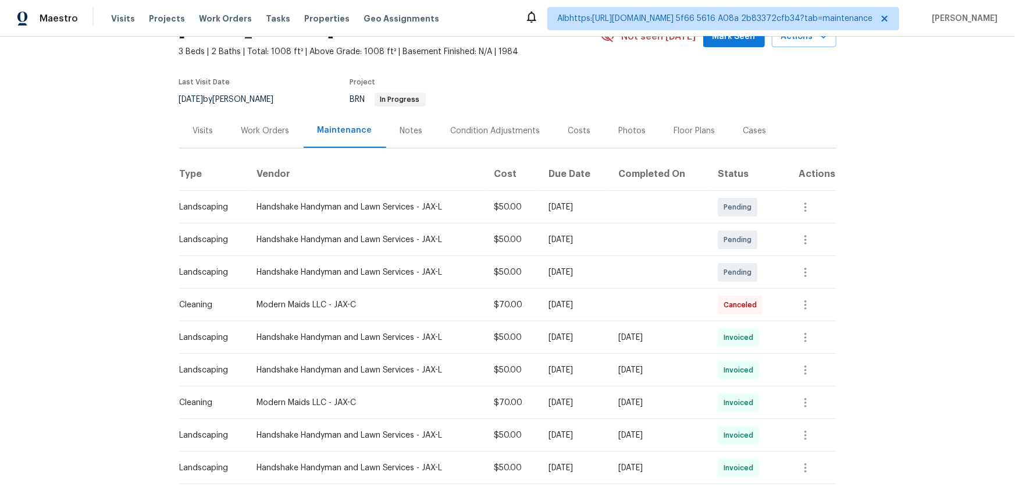
scroll to position [204, 0]
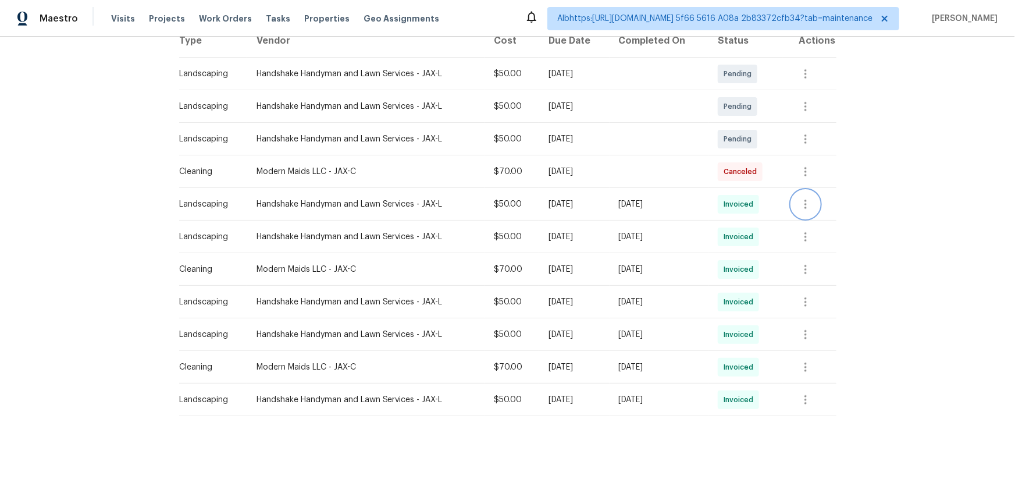
click at [818, 199] on button "button" at bounding box center [805, 204] width 28 height 28
click at [823, 225] on ul "Message vendor View details Edit schedule" at bounding box center [833, 215] width 81 height 67
click at [823, 214] on li "View details" at bounding box center [833, 215] width 81 height 19
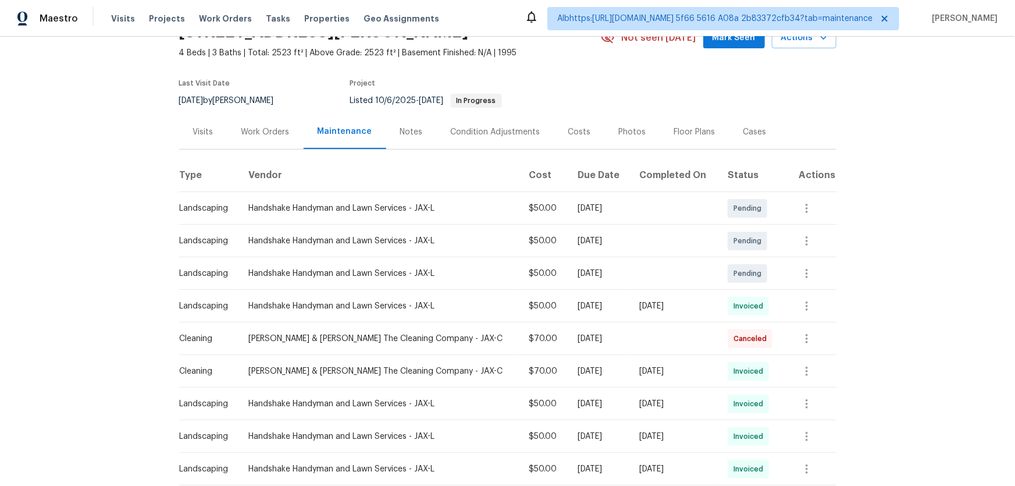
scroll to position [211, 0]
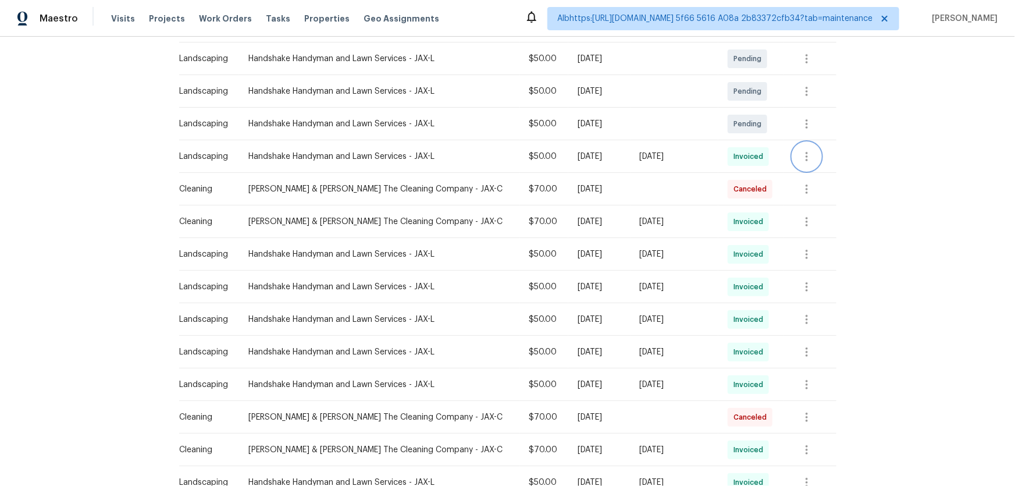
click at [803, 152] on icon "button" at bounding box center [807, 156] width 14 height 14
click at [808, 176] on li "View details" at bounding box center [827, 174] width 81 height 19
